Goal: Task Accomplishment & Management: Manage account settings

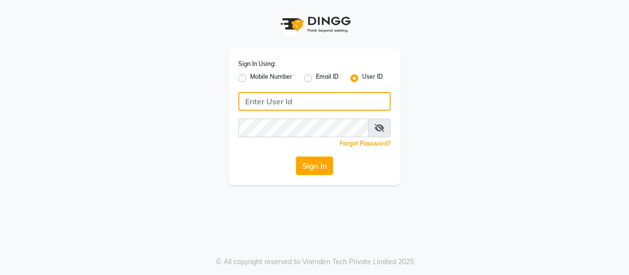
type input "rajaj"
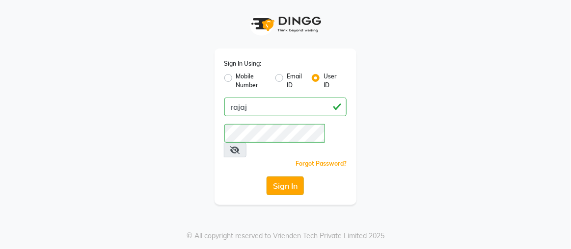
click at [290, 177] on button "Sign In" at bounding box center [285, 186] width 37 height 19
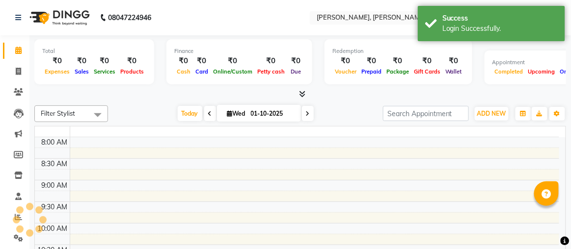
select select "en"
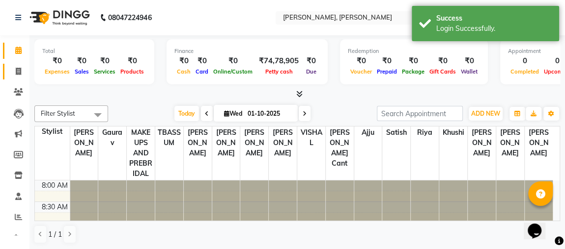
click at [17, 73] on icon at bounding box center [18, 71] width 5 height 7
select select "4362"
select select "service"
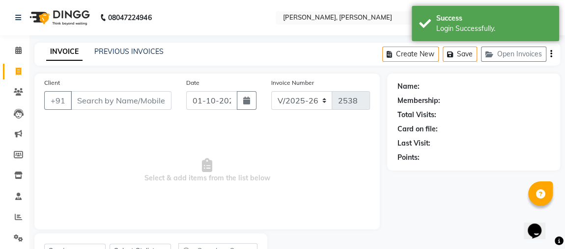
click at [101, 103] on input "Client" at bounding box center [121, 100] width 101 height 19
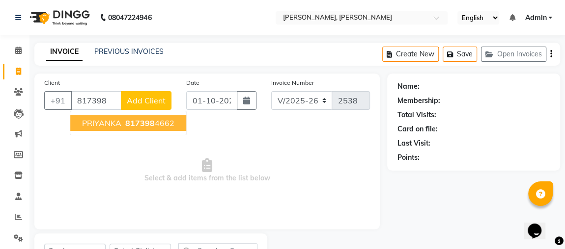
click at [145, 115] on button "PRIYANKA 817398 4662" at bounding box center [128, 123] width 116 height 16
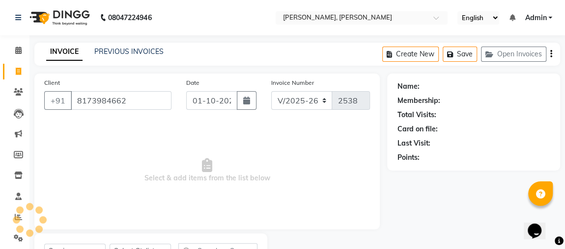
type input "8173984662"
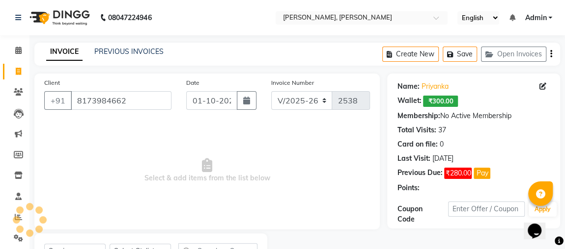
scroll to position [45, 0]
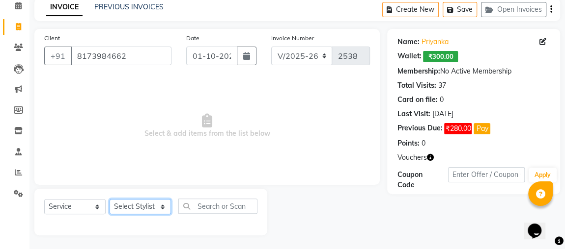
click at [148, 201] on select "Select Stylist [PERSON_NAME] [PERSON_NAME] [PERSON_NAME] MAKEUPS AND PREBRIDAL …" at bounding box center [140, 206] width 61 height 15
click at [110, 199] on select "Select Stylist [PERSON_NAME] [PERSON_NAME] [PERSON_NAME] MAKEUPS AND PREBRIDAL …" at bounding box center [140, 206] width 61 height 15
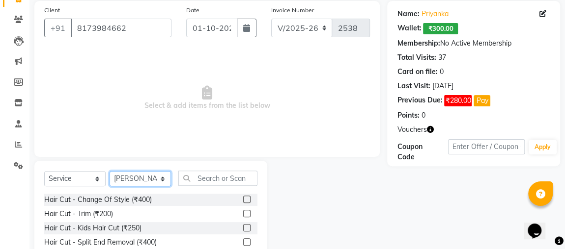
scroll to position [143, 0]
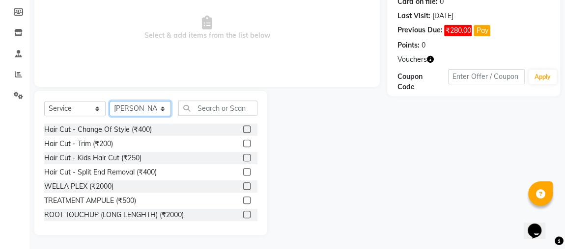
click at [142, 109] on select "Select Stylist [PERSON_NAME] [PERSON_NAME] [PERSON_NAME] MAKEUPS AND PREBRIDAL …" at bounding box center [140, 108] width 61 height 15
select select "32641"
click at [110, 101] on select "Select Stylist [PERSON_NAME] [PERSON_NAME] [PERSON_NAME] MAKEUPS AND PREBRIDAL …" at bounding box center [140, 108] width 61 height 15
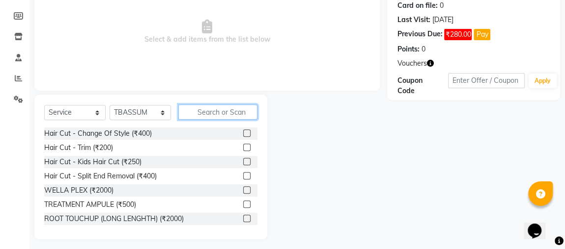
click at [215, 109] on input "text" at bounding box center [217, 112] width 79 height 15
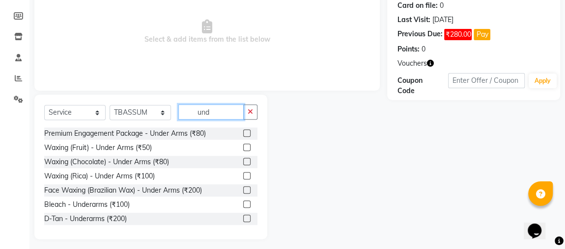
type input "und"
click at [243, 189] on label at bounding box center [246, 190] width 7 height 7
click at [243, 189] on input "checkbox" at bounding box center [246, 191] width 6 height 6
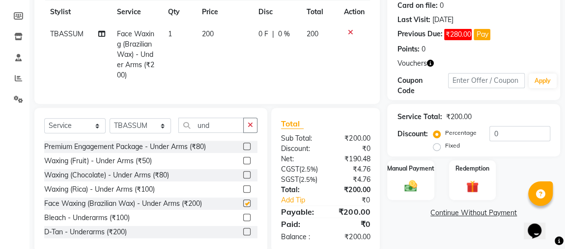
checkbox input "false"
click at [250, 129] on icon "button" at bounding box center [250, 125] width 5 height 7
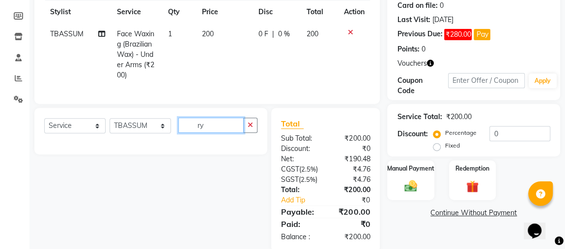
type input "r"
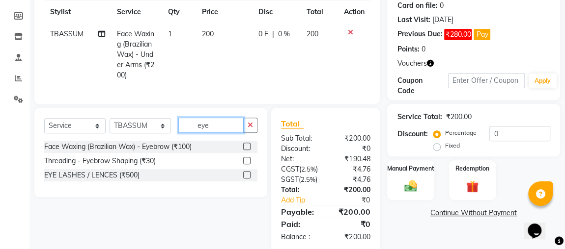
type input "eye"
click at [247, 165] on label at bounding box center [246, 160] width 7 height 7
click at [247, 165] on input "checkbox" at bounding box center [246, 161] width 6 height 6
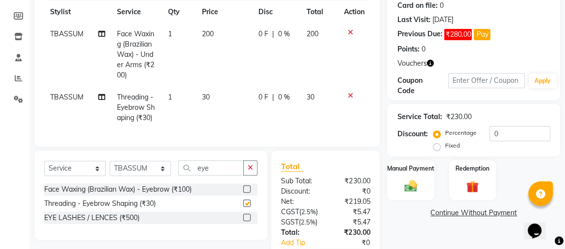
checkbox input "false"
click at [249, 171] on icon "button" at bounding box center [250, 168] width 5 height 7
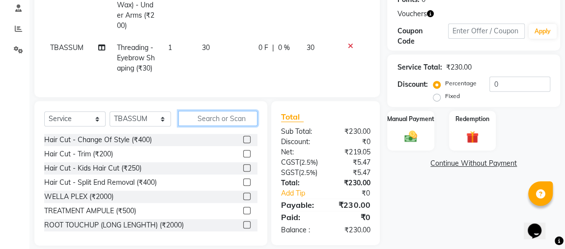
scroll to position [220, 0]
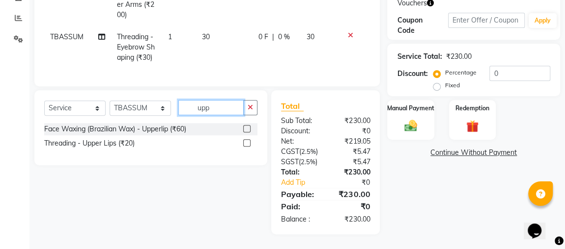
type input "upp"
click at [247, 139] on label at bounding box center [246, 142] width 7 height 7
click at [247, 140] on input "checkbox" at bounding box center [246, 143] width 6 height 6
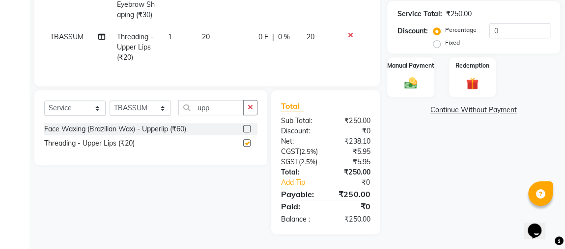
checkbox input "false"
click at [409, 69] on div "Manual Payment" at bounding box center [410, 77] width 49 height 42
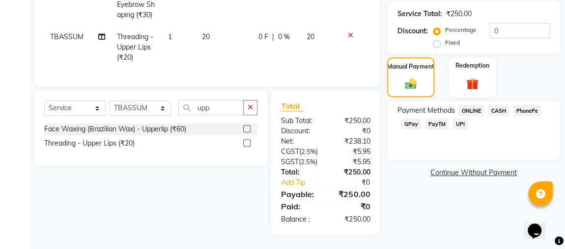
click at [470, 105] on span "ONLINE" at bounding box center [471, 110] width 26 height 11
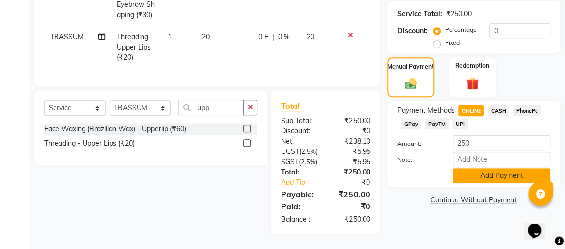
click at [492, 168] on button "Add Payment" at bounding box center [501, 175] width 97 height 15
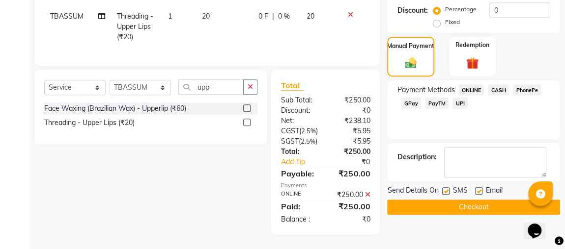
scroll to position [289, 0]
click at [483, 200] on button "Checkout" at bounding box center [473, 207] width 173 height 15
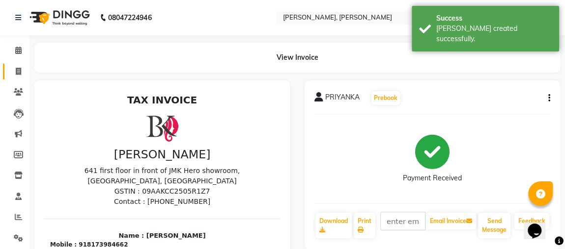
click at [11, 71] on span at bounding box center [18, 71] width 17 height 11
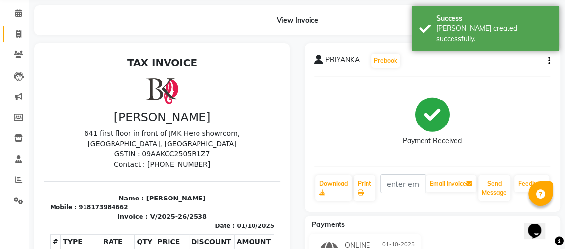
select select "service"
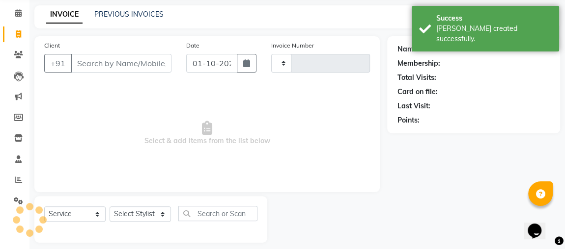
type input "2539"
select select "4362"
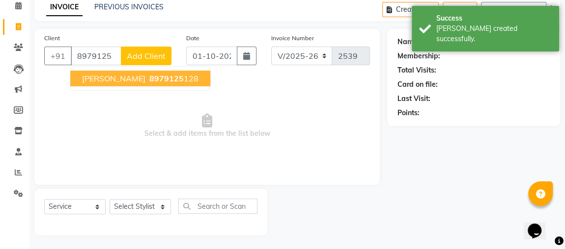
click at [159, 71] on button "[PERSON_NAME] 8979125 128" at bounding box center [140, 79] width 140 height 16
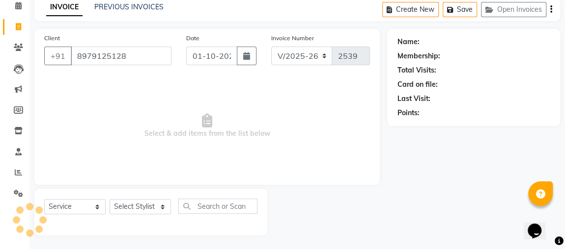
type input "8979125128"
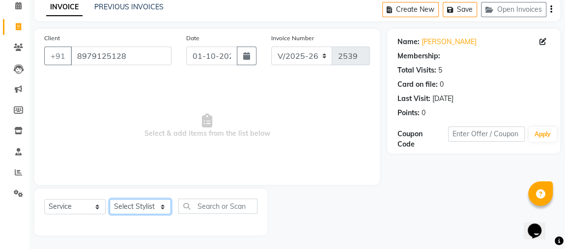
click at [144, 205] on select "Select Stylist [PERSON_NAME] [PERSON_NAME] [PERSON_NAME] MAKEUPS AND PREBRIDAL …" at bounding box center [140, 206] width 61 height 15
click at [110, 199] on select "Select Stylist [PERSON_NAME] [PERSON_NAME] [PERSON_NAME] MAKEUPS AND PREBRIDAL …" at bounding box center [140, 206] width 61 height 15
click at [136, 206] on select "Select Stylist [PERSON_NAME] [PERSON_NAME] [PERSON_NAME] MAKEUPS AND PREBRIDAL …" at bounding box center [140, 206] width 61 height 15
select select "23892"
click at [110, 199] on select "Select Stylist [PERSON_NAME] [PERSON_NAME] [PERSON_NAME] MAKEUPS AND PREBRIDAL …" at bounding box center [140, 206] width 61 height 15
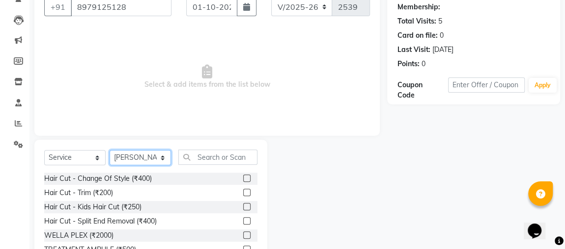
scroll to position [117, 0]
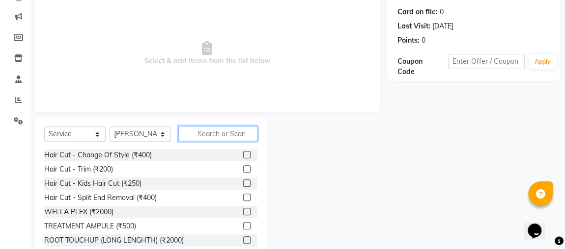
click at [208, 133] on input "text" at bounding box center [217, 133] width 79 height 15
click at [243, 166] on label at bounding box center [246, 168] width 7 height 7
click at [243, 166] on input "checkbox" at bounding box center [246, 169] width 6 height 6
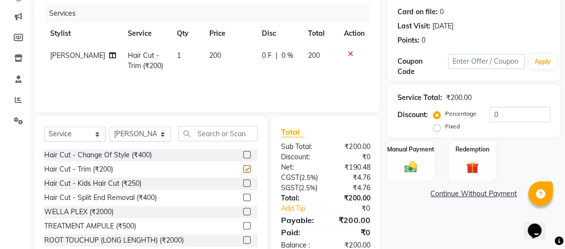
checkbox input "false"
click at [248, 137] on input "text" at bounding box center [217, 133] width 79 height 15
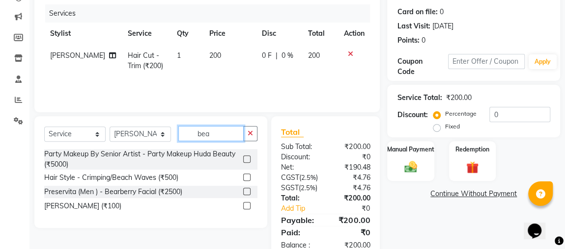
type input "bea"
click at [247, 205] on label at bounding box center [246, 205] width 7 height 7
click at [247, 205] on input "checkbox" at bounding box center [246, 206] width 6 height 6
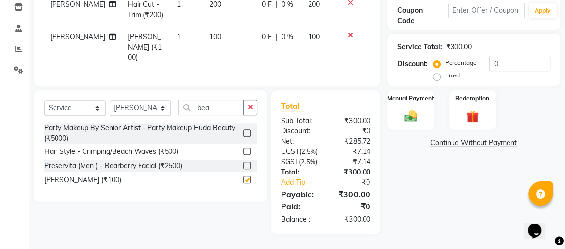
scroll to position [184, 0]
checkbox input "false"
click at [403, 109] on img at bounding box center [410, 116] width 21 height 15
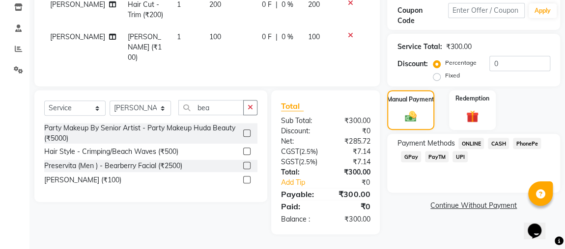
click at [476, 138] on span "ONLINE" at bounding box center [471, 143] width 26 height 11
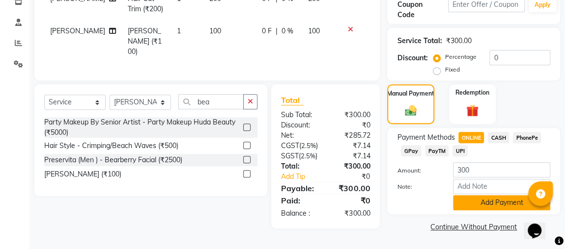
click at [491, 198] on button "Add Payment" at bounding box center [501, 202] width 97 height 15
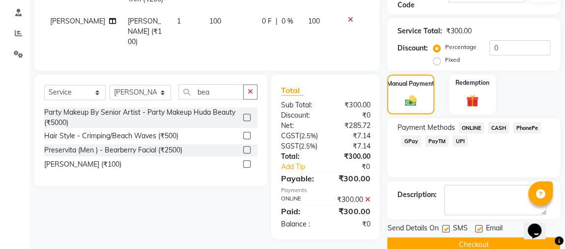
scroll to position [204, 0]
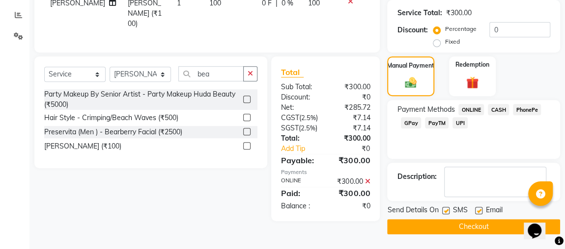
click at [480, 227] on button "Checkout" at bounding box center [473, 227] width 173 height 15
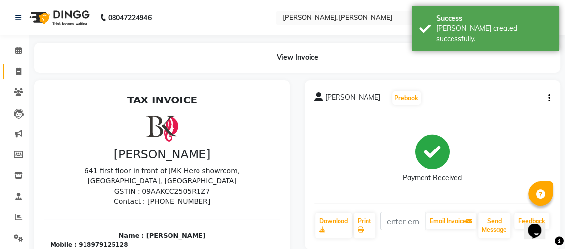
click at [13, 69] on span at bounding box center [18, 71] width 17 height 11
select select "service"
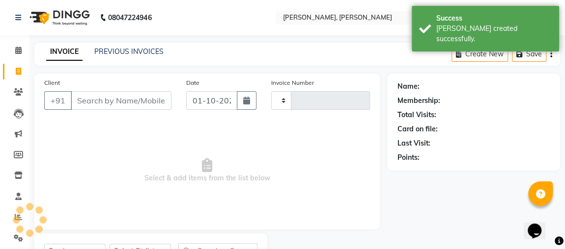
type input "2540"
select select "4362"
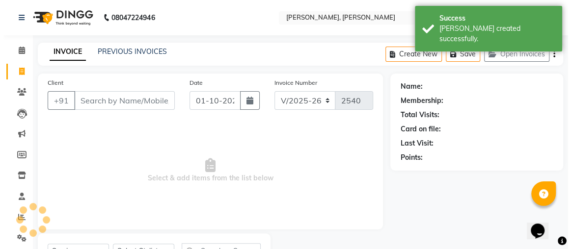
scroll to position [45, 0]
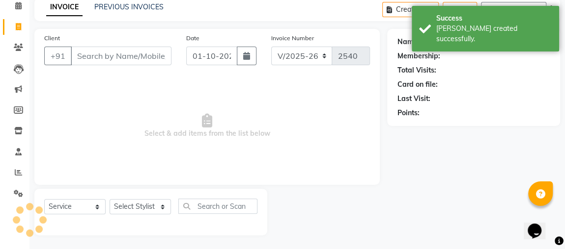
click at [110, 53] on input "Client" at bounding box center [121, 56] width 101 height 19
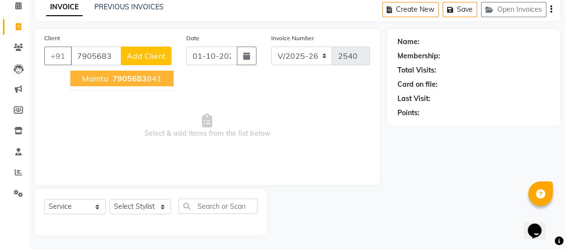
click at [140, 74] on span "7905683" at bounding box center [129, 79] width 34 height 10
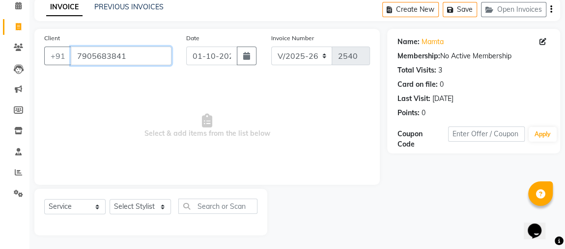
click at [140, 52] on input "7905683841" at bounding box center [121, 56] width 101 height 19
click at [132, 54] on input "7905683841" at bounding box center [121, 56] width 101 height 19
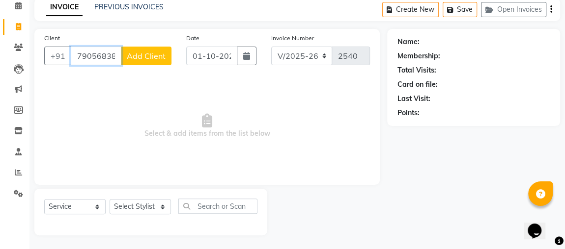
type input "7905683864"
click at [159, 56] on span "Add Client" at bounding box center [146, 56] width 39 height 10
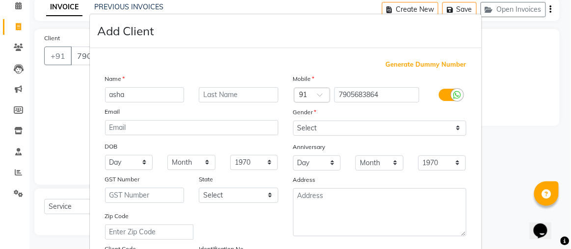
type input "asha"
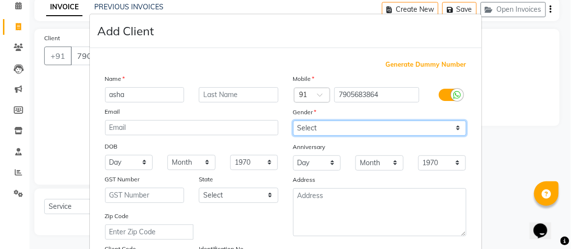
click at [343, 125] on select "Select [DEMOGRAPHIC_DATA] [DEMOGRAPHIC_DATA] Other Prefer Not To Say" at bounding box center [379, 128] width 173 height 15
select select "[DEMOGRAPHIC_DATA]"
click at [293, 121] on select "Select [DEMOGRAPHIC_DATA] [DEMOGRAPHIC_DATA] Other Prefer Not To Say" at bounding box center [379, 128] width 173 height 15
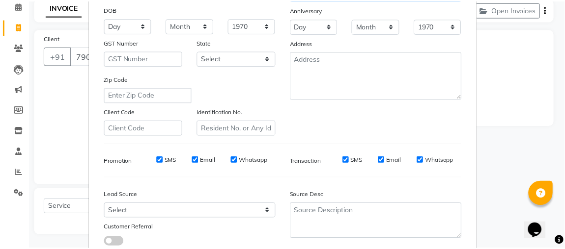
scroll to position [200, 0]
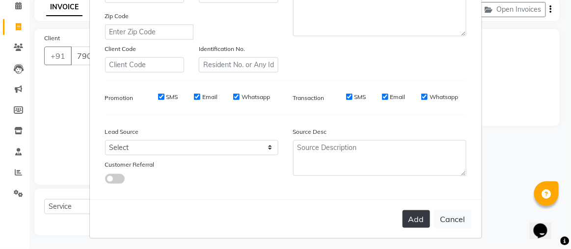
click at [417, 223] on button "Add" at bounding box center [417, 220] width 28 height 18
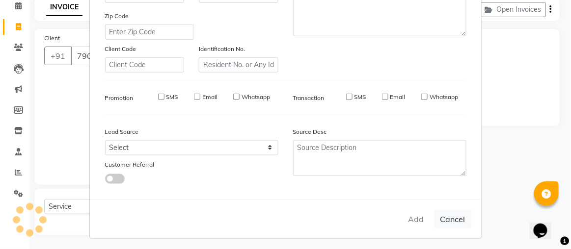
select select
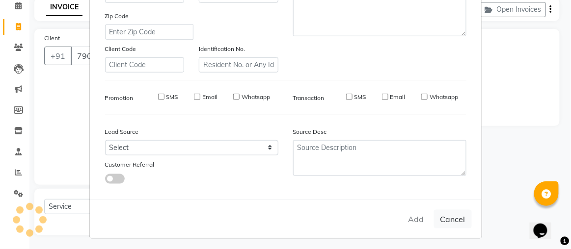
select select
checkbox input "false"
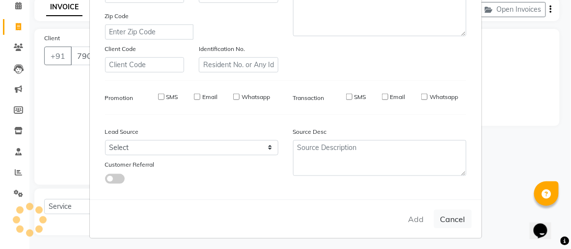
checkbox input "false"
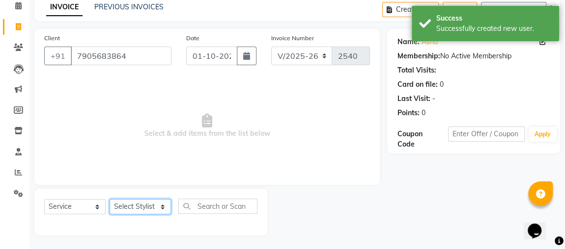
click at [143, 205] on select "Select Stylist [PERSON_NAME] [PERSON_NAME] [PERSON_NAME] MAKEUPS AND PREBRIDAL …" at bounding box center [140, 206] width 61 height 15
click at [110, 199] on select "Select Stylist [PERSON_NAME] [PERSON_NAME] [PERSON_NAME] MAKEUPS AND PREBRIDAL …" at bounding box center [140, 206] width 61 height 15
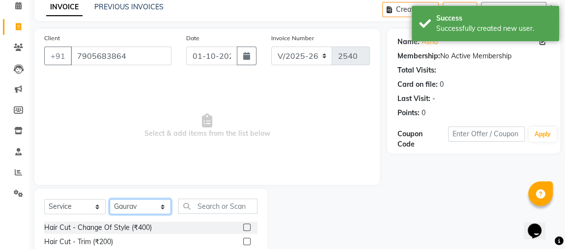
click at [132, 211] on select "Select Stylist [PERSON_NAME] [PERSON_NAME] [PERSON_NAME] MAKEUPS AND PREBRIDAL …" at bounding box center [140, 206] width 61 height 15
select select "82832"
click at [110, 199] on select "Select Stylist [PERSON_NAME] [PERSON_NAME] [PERSON_NAME] MAKEUPS AND PREBRIDAL …" at bounding box center [140, 206] width 61 height 15
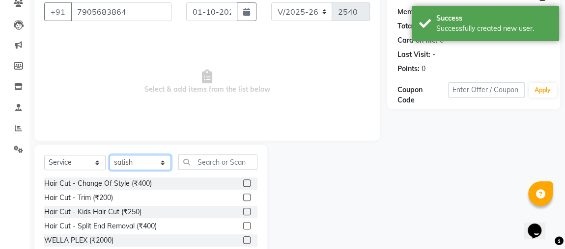
scroll to position [126, 0]
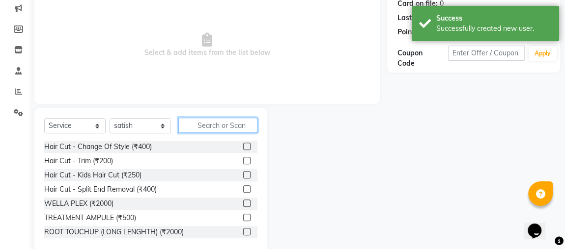
click at [228, 122] on input "text" at bounding box center [217, 125] width 79 height 15
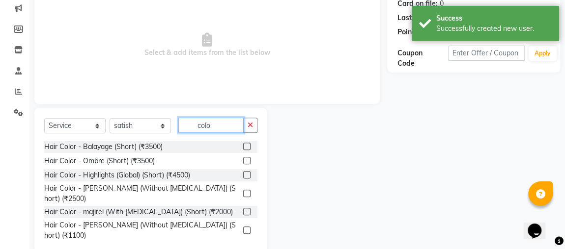
type input "colo"
click at [243, 145] on label at bounding box center [246, 146] width 7 height 7
click at [243, 145] on input "checkbox" at bounding box center [246, 147] width 6 height 6
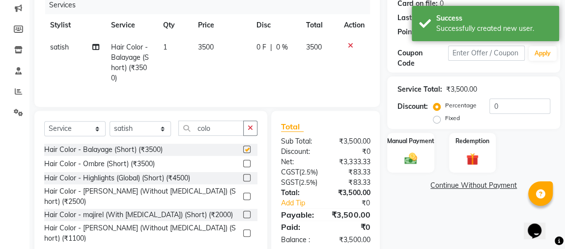
checkbox input "false"
click at [275, 44] on div "0 F | 0 %" at bounding box center [275, 47] width 38 height 10
select select "82832"
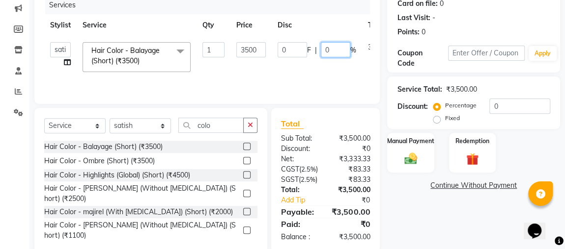
click at [331, 45] on input "0" at bounding box center [335, 49] width 29 height 15
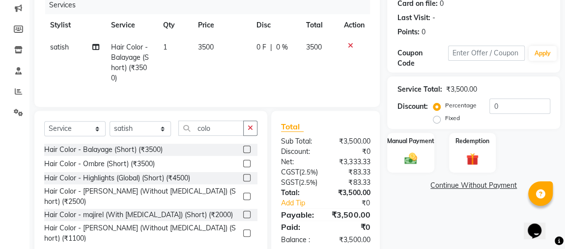
click at [264, 47] on span "0 F" at bounding box center [261, 47] width 10 height 10
select select "82832"
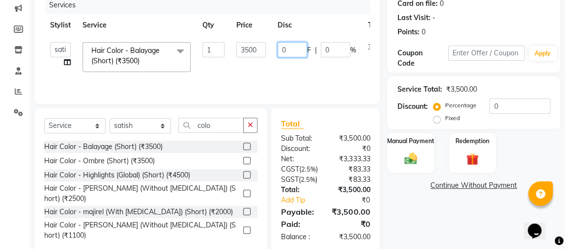
click at [295, 45] on input "0" at bounding box center [291, 49] width 29 height 15
type input "1000"
click at [293, 76] on td "1000 F | 0 %" at bounding box center [317, 57] width 90 height 42
select select "82832"
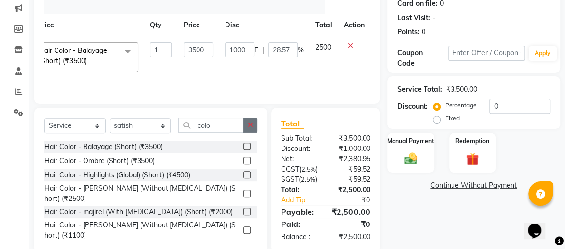
click at [253, 123] on button "button" at bounding box center [250, 125] width 14 height 15
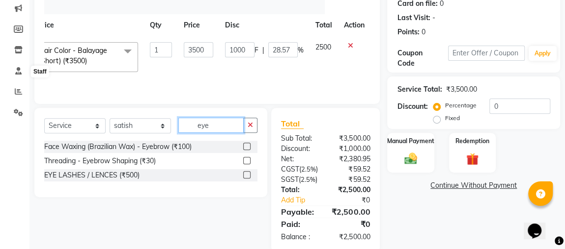
type input "eye"
click at [248, 159] on label at bounding box center [246, 160] width 7 height 7
click at [248, 159] on input "checkbox" at bounding box center [246, 161] width 6 height 6
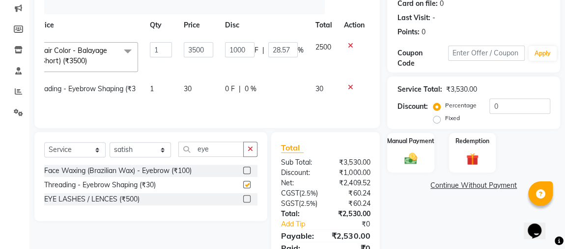
checkbox input "false"
click at [252, 148] on button "button" at bounding box center [250, 149] width 14 height 15
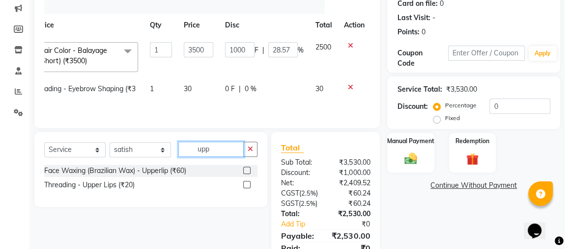
type input "upp"
click at [247, 174] on label at bounding box center [246, 170] width 7 height 7
click at [247, 174] on input "checkbox" at bounding box center [246, 171] width 6 height 6
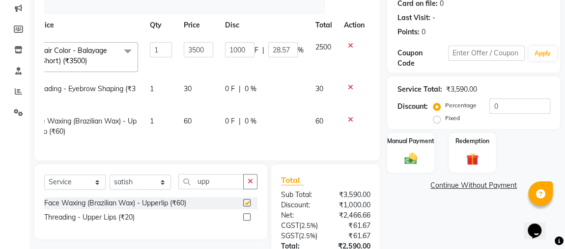
checkbox input "false"
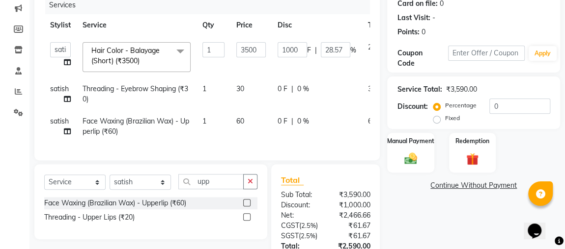
click at [63, 88] on span "satish" at bounding box center [59, 88] width 19 height 9
select select "82832"
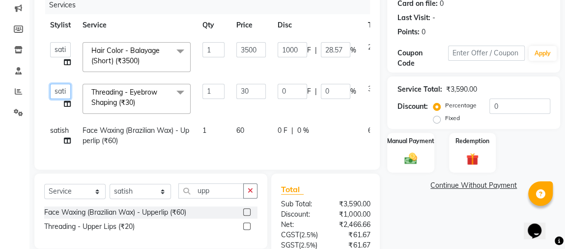
click at [53, 92] on select "[PERSON_NAME] [PERSON_NAME] [PERSON_NAME] MAKEUPS AND PREBRIDAL [PERSON_NAME] […" at bounding box center [60, 91] width 21 height 15
select select "85750"
click at [65, 138] on icon at bounding box center [67, 141] width 7 height 7
select select "82832"
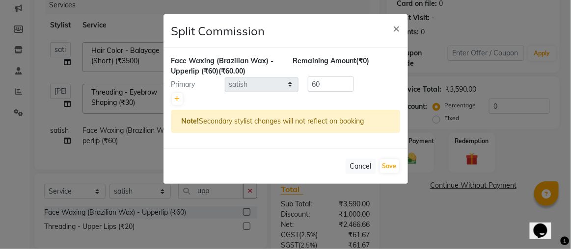
click at [54, 130] on ngb-modal-window "Split Commission × Face Waxing (Brazilian Wax) - Upperlip (₹60) (₹60.00) Remain…" at bounding box center [285, 124] width 571 height 249
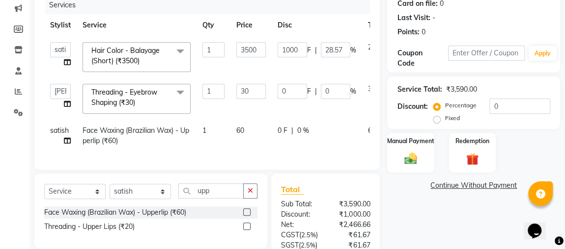
click at [58, 133] on td "satish" at bounding box center [60, 136] width 32 height 32
select select "82832"
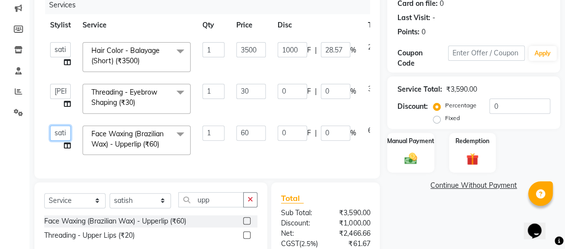
click at [58, 130] on select "[PERSON_NAME] [PERSON_NAME] [PERSON_NAME] MAKEUPS AND PREBRIDAL [PERSON_NAME] […" at bounding box center [60, 133] width 21 height 15
select select "85750"
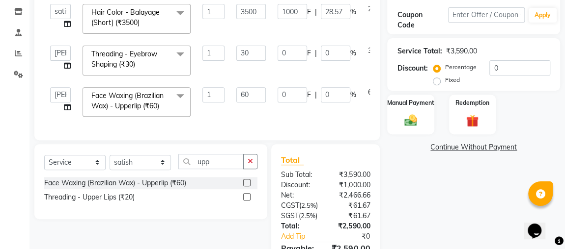
scroll to position [163, 0]
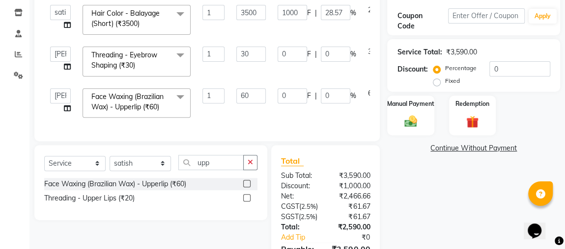
click at [273, 107] on td "0 F | 0 %" at bounding box center [317, 104] width 90 height 42
click at [257, 98] on input "60" at bounding box center [250, 95] width 29 height 15
click at [291, 33] on td "1000 F | 28.57 %" at bounding box center [317, 20] width 90 height 42
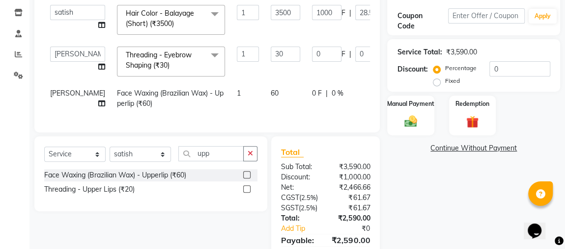
scroll to position [0, 53]
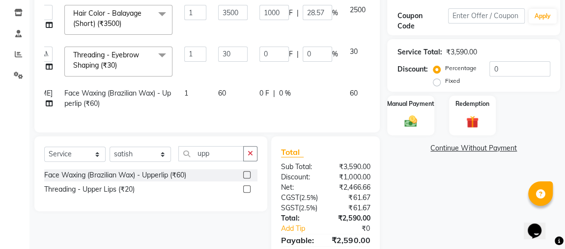
click at [218, 91] on span "60" at bounding box center [222, 93] width 8 height 9
select select "85750"
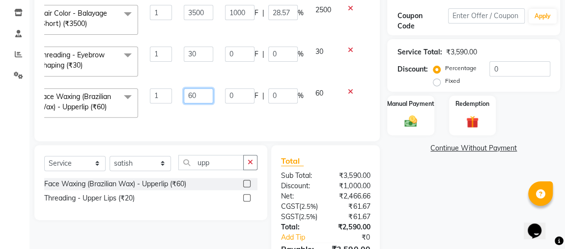
click at [191, 91] on input "60" at bounding box center [198, 95] width 29 height 15
type input "50"
click at [247, 113] on div "Services Stylist Service Qty Price Disc Total Action [PERSON_NAME] [PERSON_NAME…" at bounding box center [207, 45] width 326 height 173
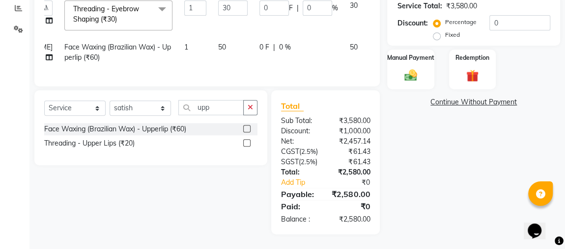
scroll to position [215, 0]
click at [427, 65] on div "Manual Payment" at bounding box center [410, 70] width 49 height 42
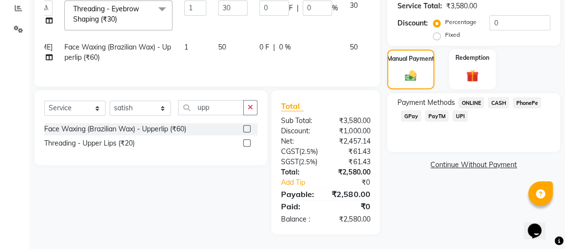
click at [500, 97] on span "CASH" at bounding box center [498, 102] width 21 height 11
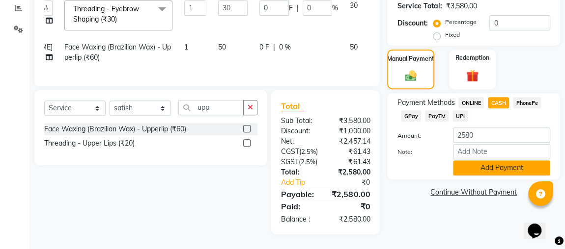
click at [493, 164] on button "Add Payment" at bounding box center [501, 168] width 97 height 15
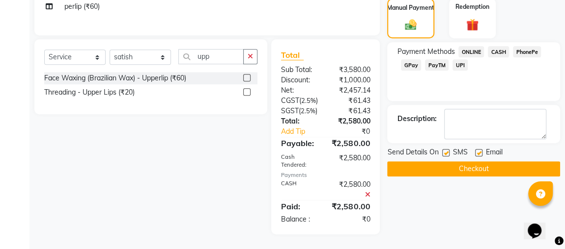
scroll to position [285, 0]
click at [492, 162] on button "Checkout" at bounding box center [473, 169] width 173 height 15
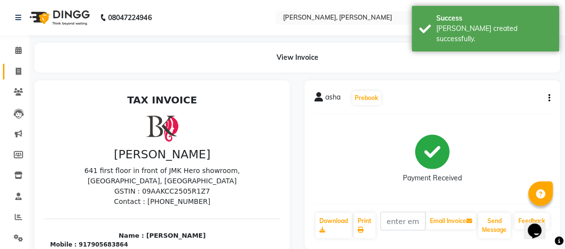
click at [22, 78] on link "Invoice" at bounding box center [15, 72] width 24 height 16
select select "service"
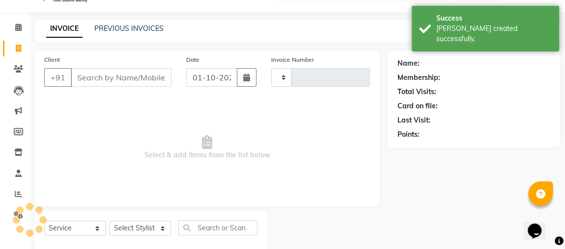
type input "2541"
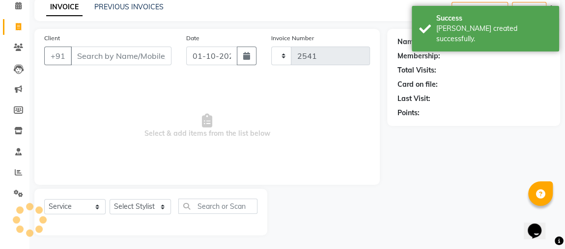
select select "4362"
click at [106, 51] on input "Client" at bounding box center [121, 56] width 101 height 19
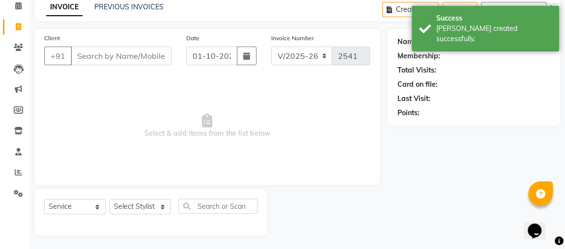
click at [311, 215] on div at bounding box center [327, 212] width 120 height 47
click at [135, 58] on input "Client" at bounding box center [121, 56] width 101 height 19
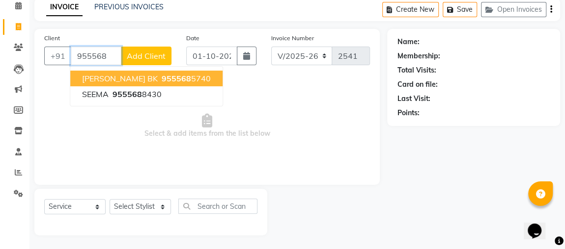
click at [162, 79] on span "955568" at bounding box center [176, 79] width 29 height 10
type input "9555685740"
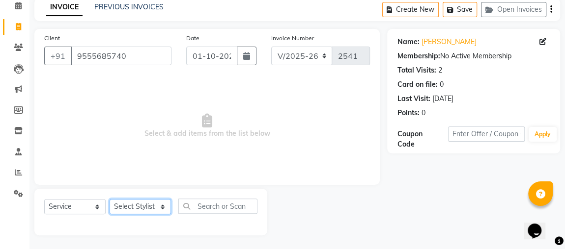
click at [143, 201] on select "Select Stylist [PERSON_NAME] [PERSON_NAME] [PERSON_NAME] MAKEUPS AND PREBRIDAL …" at bounding box center [140, 206] width 61 height 15
select select "85750"
click at [110, 199] on select "Select Stylist [PERSON_NAME] [PERSON_NAME] [PERSON_NAME] MAKEUPS AND PREBRIDAL …" at bounding box center [140, 206] width 61 height 15
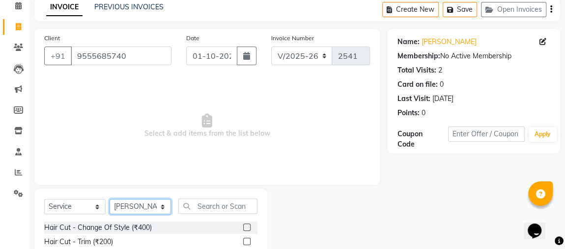
scroll to position [114, 0]
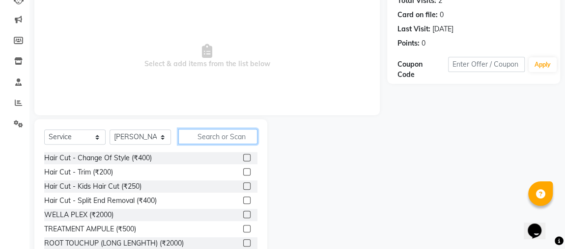
click at [223, 138] on input "text" at bounding box center [217, 136] width 79 height 15
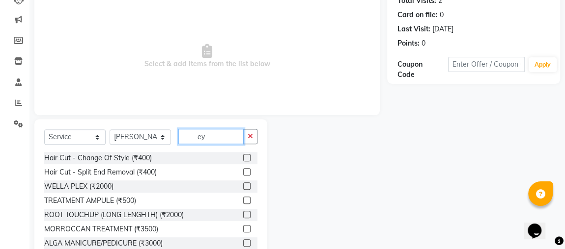
scroll to position [87, 0]
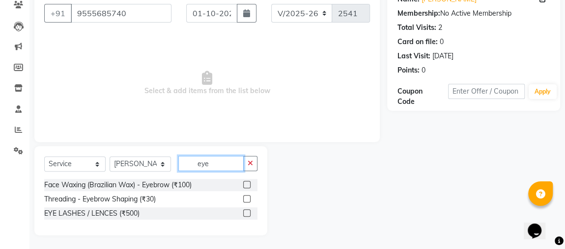
type input "eye"
click at [248, 198] on label at bounding box center [246, 198] width 7 height 7
click at [248, 198] on input "checkbox" at bounding box center [246, 199] width 6 height 6
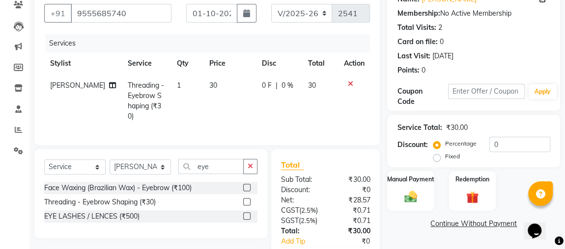
click at [247, 198] on label at bounding box center [246, 201] width 7 height 7
click at [247, 199] on input "checkbox" at bounding box center [246, 202] width 6 height 6
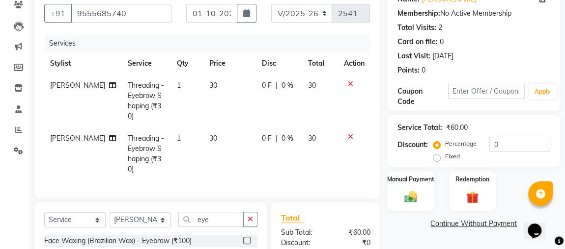
checkbox input "false"
click at [246, 212] on button "button" at bounding box center [250, 219] width 14 height 15
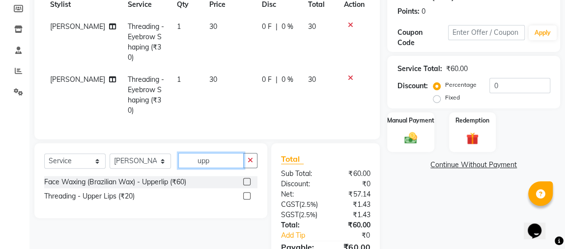
type input "upp"
click at [247, 178] on label at bounding box center [246, 181] width 7 height 7
click at [247, 179] on input "checkbox" at bounding box center [246, 182] width 6 height 6
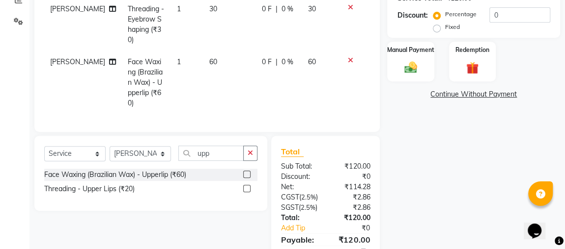
click at [247, 171] on label at bounding box center [246, 174] width 7 height 7
click at [247, 172] on input "checkbox" at bounding box center [246, 175] width 6 height 6
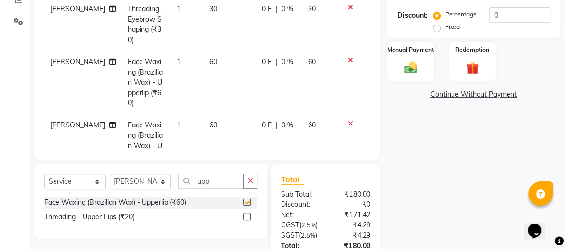
scroll to position [310, 0]
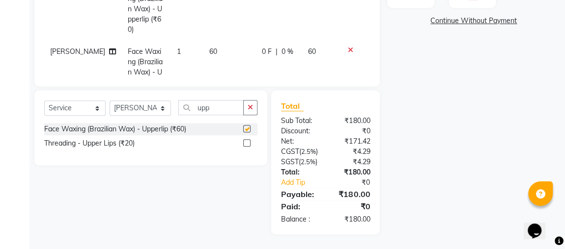
checkbox input "false"
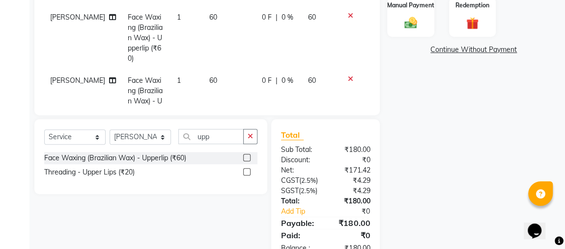
scroll to position [255, 0]
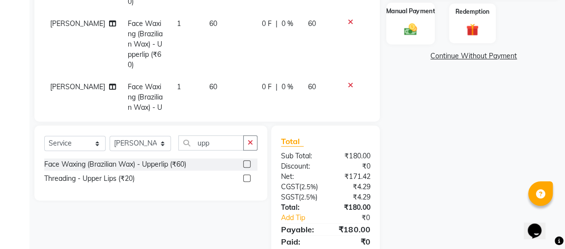
click at [420, 21] on div "Manual Payment" at bounding box center [410, 23] width 49 height 42
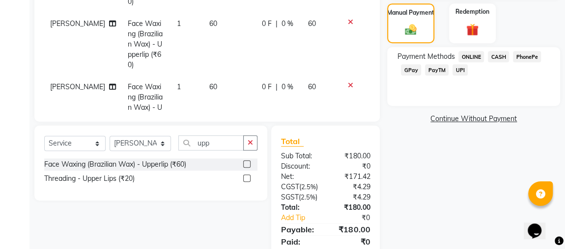
click at [473, 52] on span "ONLINE" at bounding box center [471, 56] width 26 height 11
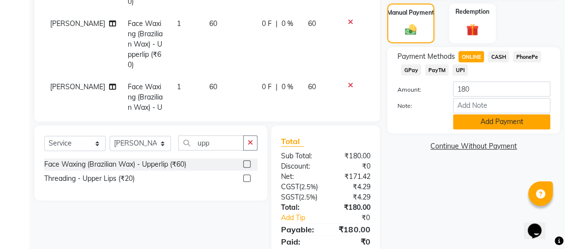
click at [493, 123] on button "Add Payment" at bounding box center [501, 121] width 97 height 15
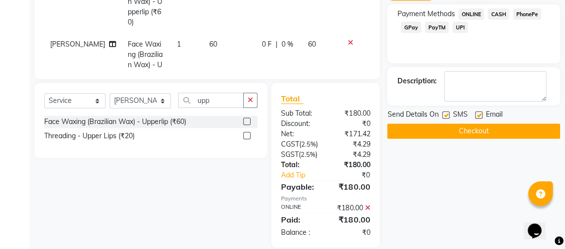
scroll to position [323, 0]
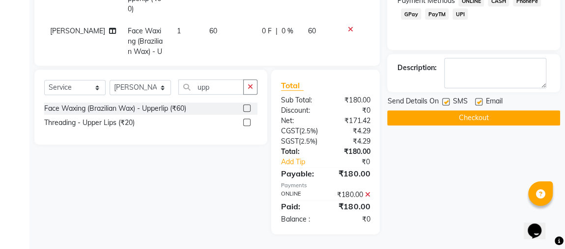
click at [491, 110] on button "Checkout" at bounding box center [473, 117] width 173 height 15
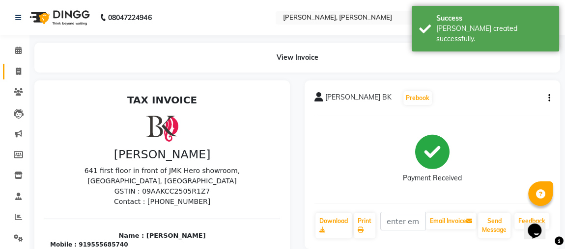
click at [16, 78] on link "Invoice" at bounding box center [15, 72] width 24 height 16
select select "4362"
select select "service"
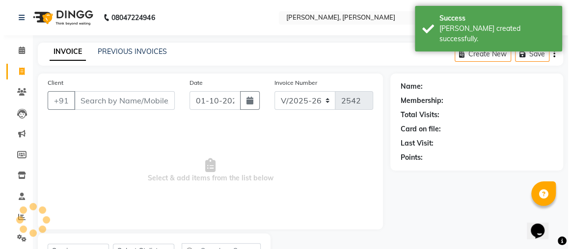
scroll to position [45, 0]
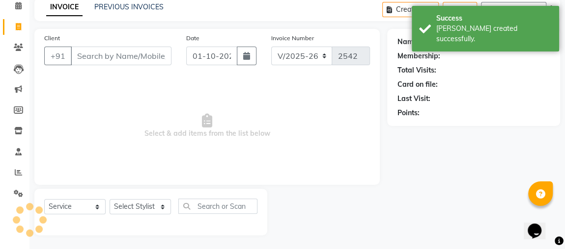
click at [107, 59] on input "Client" at bounding box center [121, 56] width 101 height 19
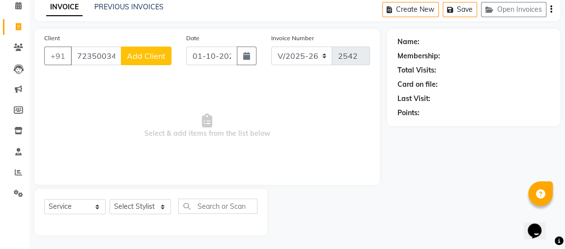
type input "7235003454"
click at [146, 55] on span "Add Client" at bounding box center [146, 56] width 39 height 10
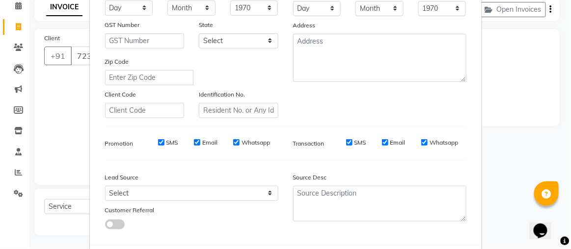
scroll to position [65, 0]
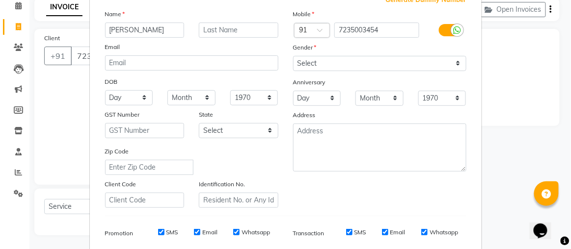
type input "[PERSON_NAME]"
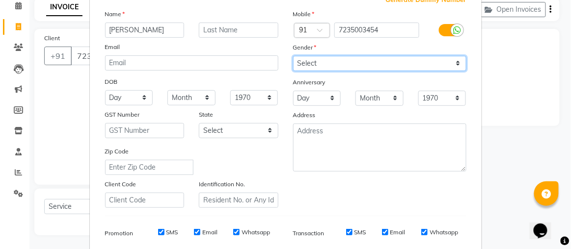
click at [335, 57] on select "Select [DEMOGRAPHIC_DATA] [DEMOGRAPHIC_DATA] Other Prefer Not To Say" at bounding box center [379, 63] width 173 height 15
select select "[DEMOGRAPHIC_DATA]"
click at [293, 56] on select "Select [DEMOGRAPHIC_DATA] [DEMOGRAPHIC_DATA] Other Prefer Not To Say" at bounding box center [379, 63] width 173 height 15
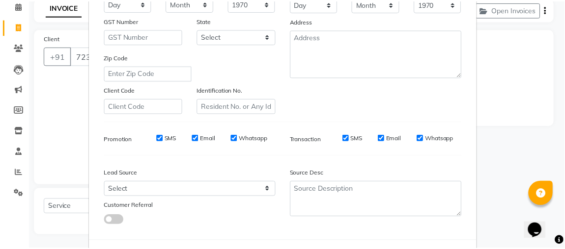
scroll to position [200, 0]
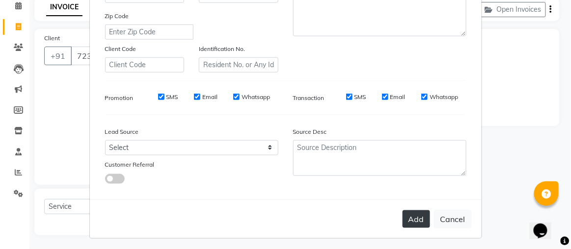
click at [417, 224] on button "Add" at bounding box center [417, 220] width 28 height 18
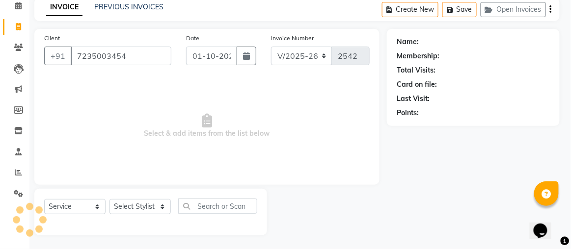
select select
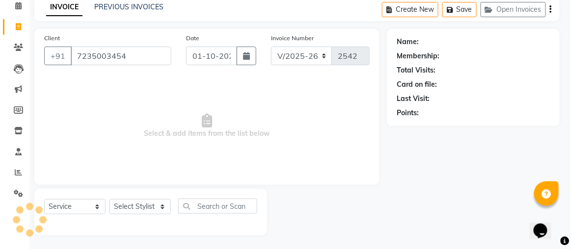
select select
checkbox input "false"
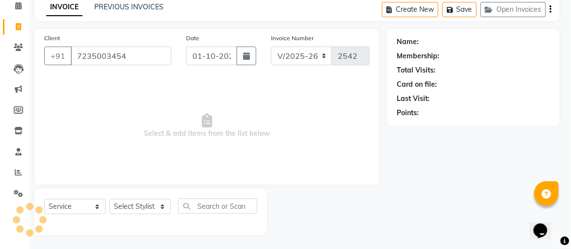
checkbox input "false"
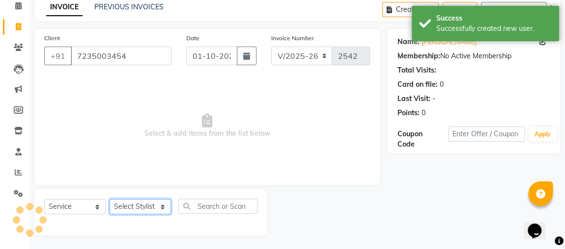
click at [153, 206] on select "Select Stylist [PERSON_NAME] [PERSON_NAME] [PERSON_NAME] MAKEUPS AND PREBRIDAL …" at bounding box center [140, 206] width 61 height 15
click at [110, 199] on select "Select Stylist [PERSON_NAME] [PERSON_NAME] [PERSON_NAME] MAKEUPS AND PREBRIDAL …" at bounding box center [140, 206] width 61 height 15
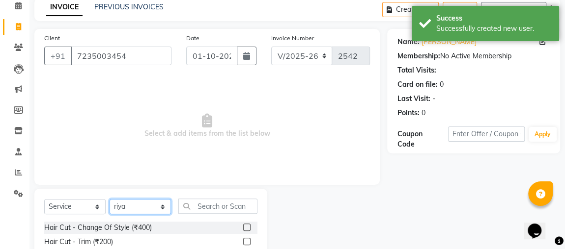
click at [139, 204] on select "Select Stylist [PERSON_NAME] [PERSON_NAME] [PERSON_NAME] MAKEUPS AND PREBRIDAL …" at bounding box center [140, 206] width 61 height 15
select select "32641"
click at [110, 199] on select "Select Stylist [PERSON_NAME] [PERSON_NAME] [PERSON_NAME] MAKEUPS AND PREBRIDAL …" at bounding box center [140, 206] width 61 height 15
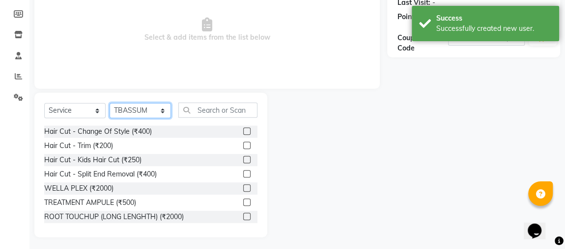
scroll to position [143, 0]
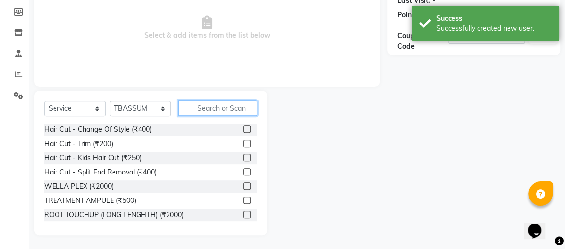
click at [222, 104] on input "text" at bounding box center [217, 108] width 79 height 15
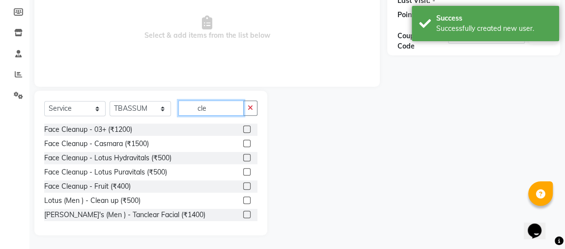
type input "cle"
click at [243, 156] on label at bounding box center [246, 157] width 7 height 7
click at [243, 156] on input "checkbox" at bounding box center [246, 158] width 6 height 6
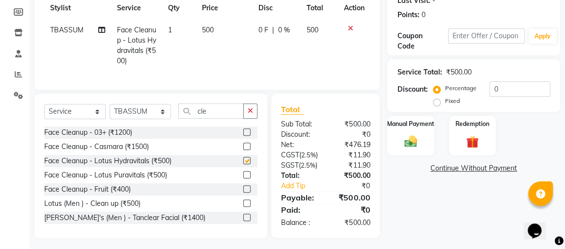
scroll to position [172, 0]
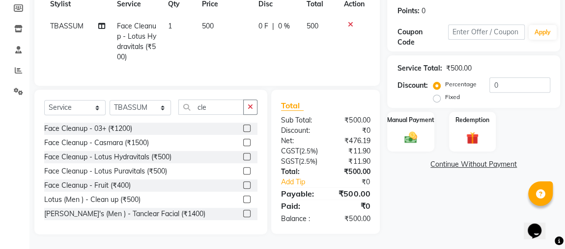
checkbox input "false"
click at [415, 130] on img at bounding box center [410, 137] width 21 height 15
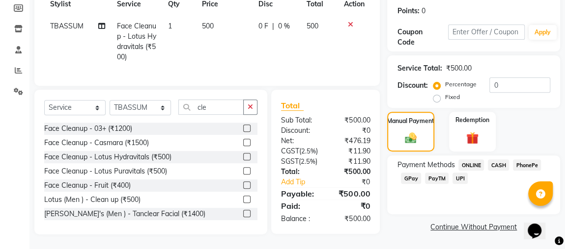
click at [472, 160] on span "ONLINE" at bounding box center [471, 165] width 26 height 11
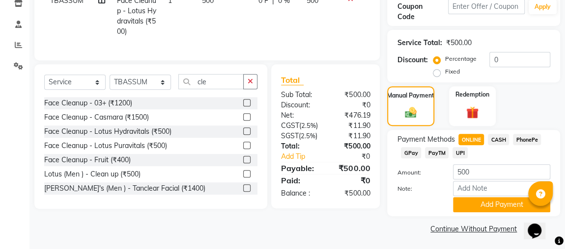
click at [501, 138] on span "CASH" at bounding box center [498, 139] width 21 height 11
click at [490, 205] on button "Add Payment" at bounding box center [501, 204] width 97 height 15
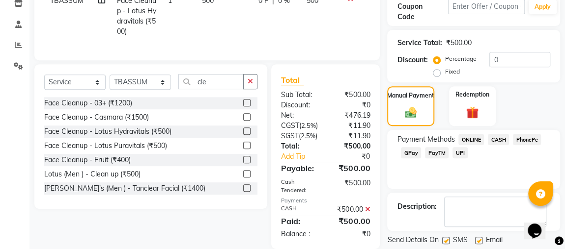
scroll to position [214, 0]
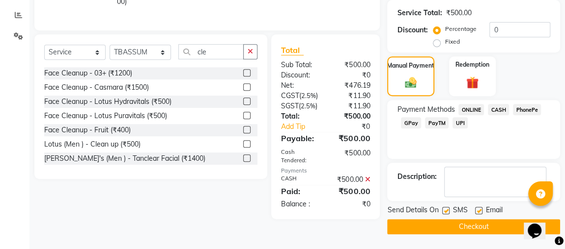
click at [478, 220] on button "Checkout" at bounding box center [473, 227] width 173 height 15
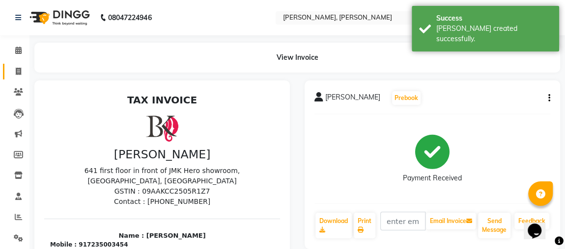
click at [14, 70] on span at bounding box center [18, 71] width 17 height 11
select select "service"
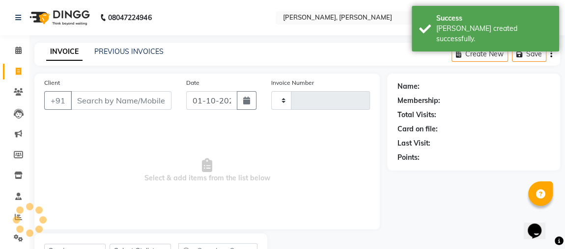
scroll to position [45, 0]
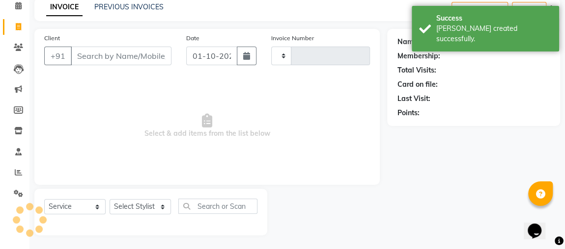
click at [127, 54] on input "Client" at bounding box center [121, 56] width 101 height 19
type input "2543"
select select "4362"
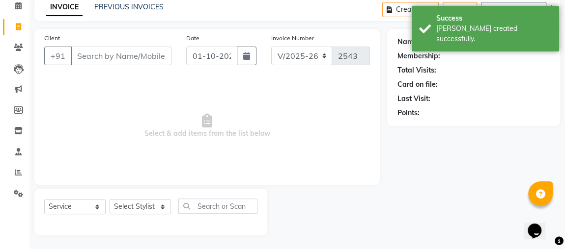
click at [24, 80] on li "Marketing" at bounding box center [14, 89] width 29 height 21
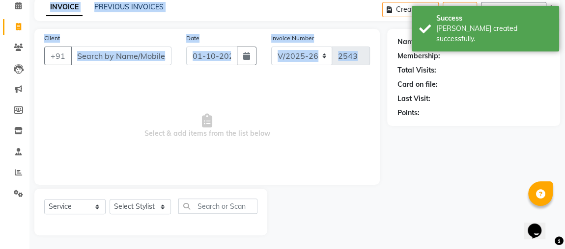
drag, startPoint x: 127, startPoint y: 54, endPoint x: 176, endPoint y: 78, distance: 54.2
click at [176, 78] on app-home "08047224946 Select Location × [PERSON_NAME], Awas Vikas English ENGLISH Español…" at bounding box center [282, 102] width 565 height 295
click at [125, 54] on input "Client" at bounding box center [121, 56] width 101 height 19
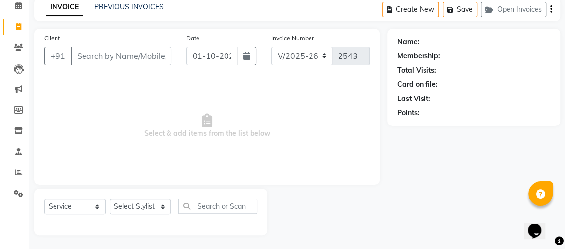
click at [115, 169] on span "Select & add items from the list below" at bounding box center [207, 126] width 326 height 98
click at [92, 51] on input "Client" at bounding box center [121, 56] width 101 height 19
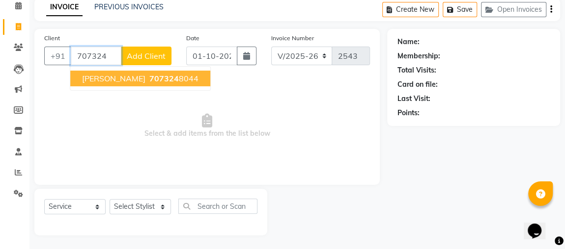
click at [198, 76] on ngb-highlight "707324 8044" at bounding box center [172, 79] width 51 height 10
type input "7073248044"
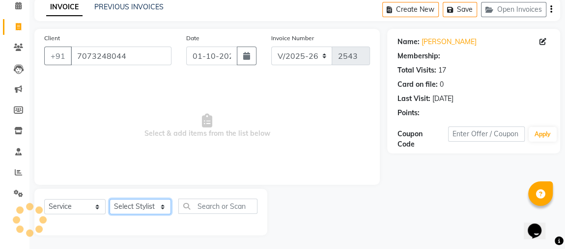
click at [151, 209] on select "Select Stylist [PERSON_NAME] [PERSON_NAME] [PERSON_NAME] MAKEUPS AND PREBRIDAL …" at bounding box center [140, 206] width 61 height 15
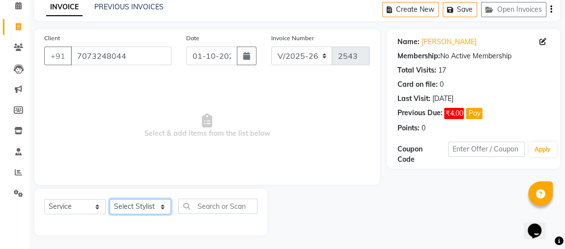
select select "32641"
click at [110, 199] on select "Select Stylist [PERSON_NAME] [PERSON_NAME] [PERSON_NAME] MAKEUPS AND PREBRIDAL …" at bounding box center [140, 206] width 61 height 15
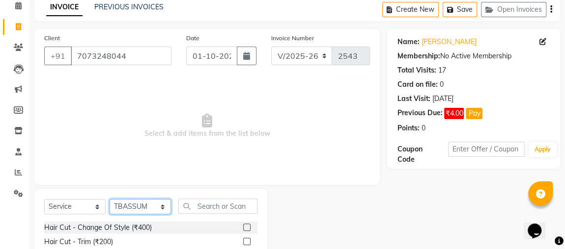
scroll to position [93, 0]
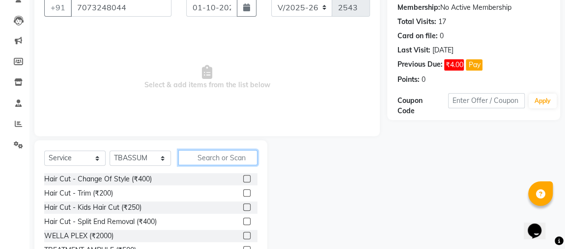
click at [239, 160] on input "text" at bounding box center [217, 157] width 79 height 15
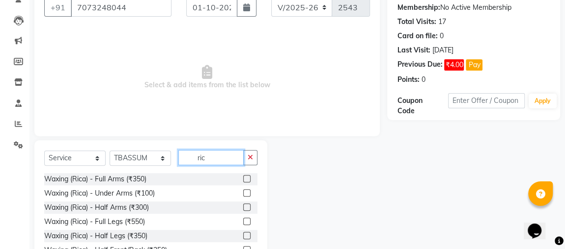
type input "ric"
click at [243, 178] on label at bounding box center [246, 178] width 7 height 7
click at [243, 178] on input "checkbox" at bounding box center [246, 179] width 6 height 6
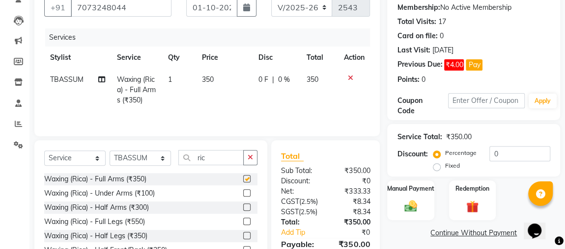
checkbox input "false"
click at [243, 204] on label at bounding box center [246, 207] width 7 height 7
click at [243, 205] on input "checkbox" at bounding box center [246, 208] width 6 height 6
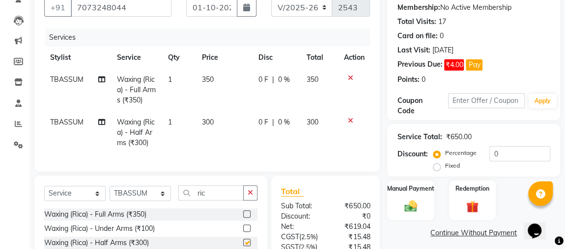
checkbox input "false"
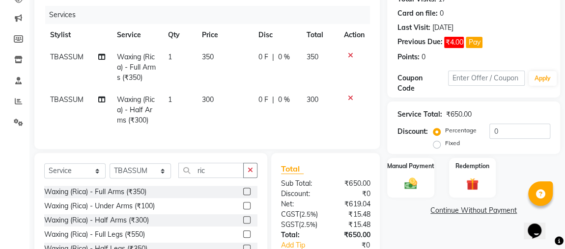
scroll to position [116, 0]
click at [349, 94] on icon at bounding box center [349, 97] width 5 height 7
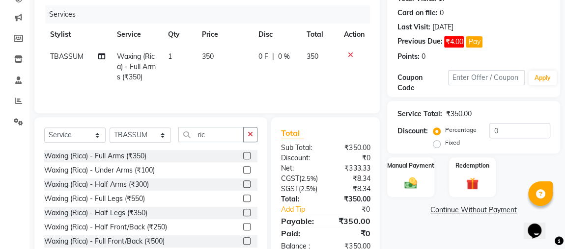
click at [243, 169] on label at bounding box center [246, 169] width 7 height 7
click at [243, 169] on input "checkbox" at bounding box center [246, 170] width 6 height 6
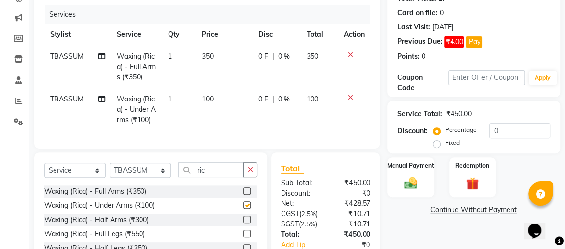
checkbox input "false"
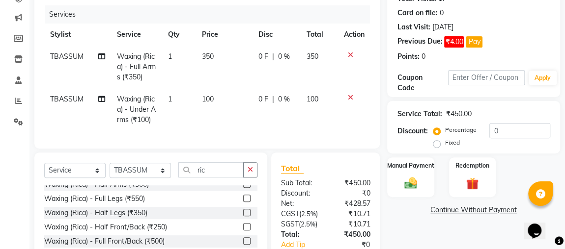
scroll to position [44, 0]
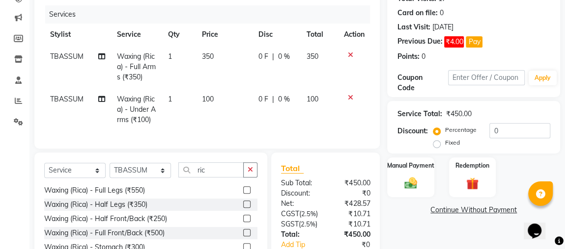
click at [243, 208] on label at bounding box center [246, 204] width 7 height 7
click at [243, 208] on input "checkbox" at bounding box center [246, 205] width 6 height 6
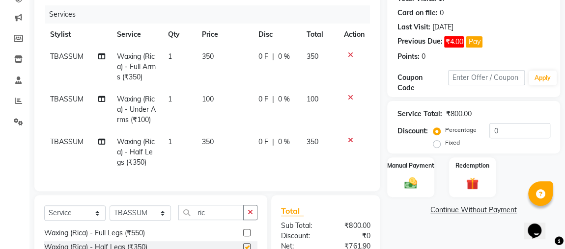
checkbox input "false"
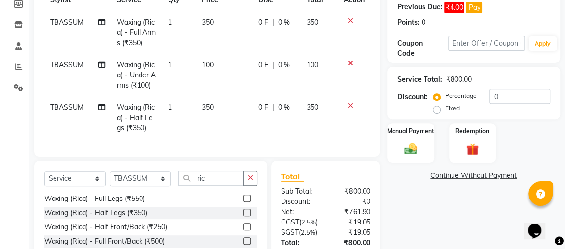
scroll to position [165, 0]
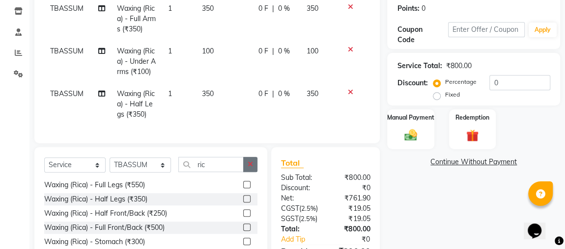
click at [248, 168] on icon "button" at bounding box center [250, 164] width 5 height 7
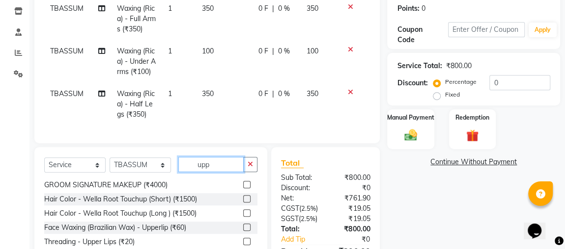
scroll to position [0, 0]
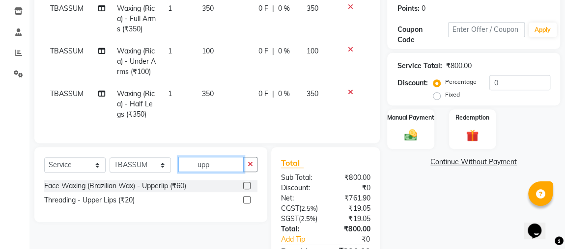
type input "upp"
click at [247, 190] on label at bounding box center [246, 185] width 7 height 7
click at [247, 190] on input "checkbox" at bounding box center [246, 186] width 6 height 6
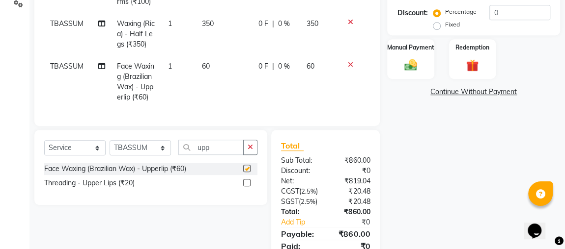
checkbox input "false"
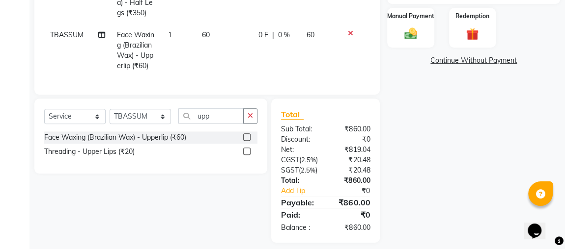
scroll to position [265, 0]
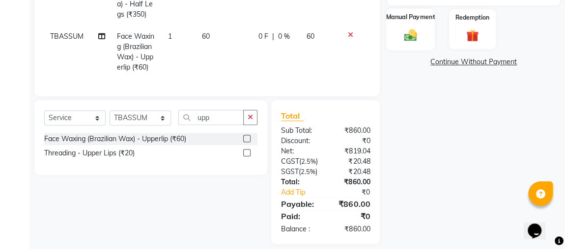
click at [421, 35] on div "Manual Payment" at bounding box center [410, 29] width 49 height 42
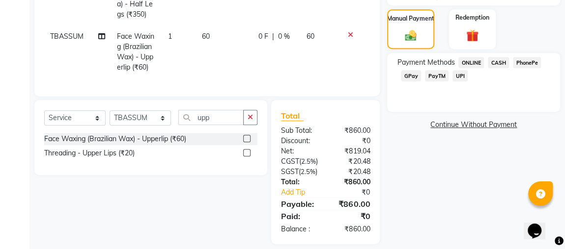
click at [500, 59] on span "CASH" at bounding box center [498, 62] width 21 height 11
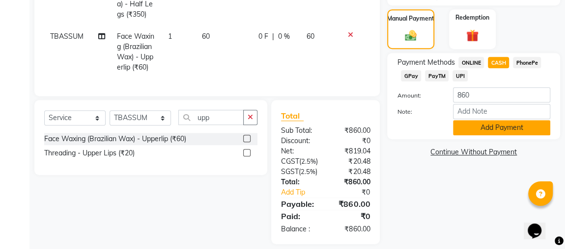
click at [496, 126] on button "Add Payment" at bounding box center [501, 127] width 97 height 15
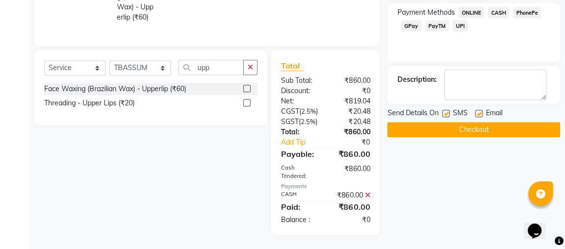
scroll to position [315, 0]
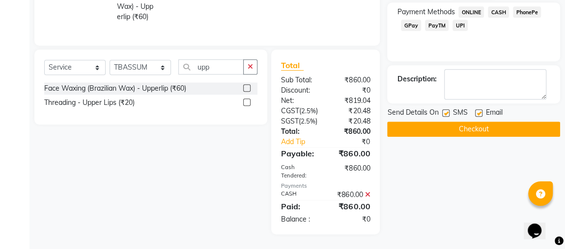
click at [493, 126] on button "Checkout" at bounding box center [473, 129] width 173 height 15
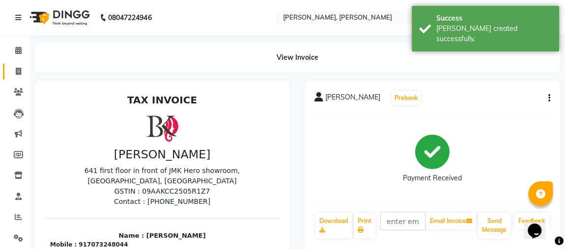
click at [3, 78] on link "Invoice" at bounding box center [15, 72] width 24 height 16
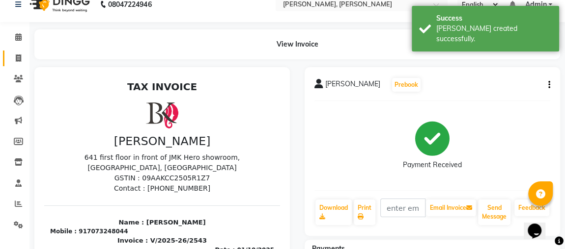
select select "service"
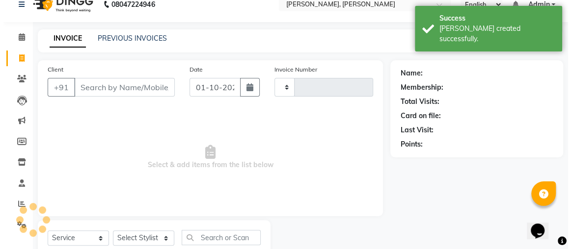
scroll to position [45, 0]
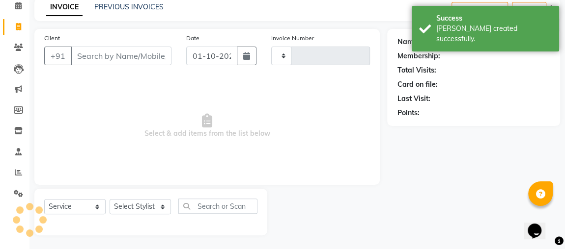
type input "2544"
select select "4362"
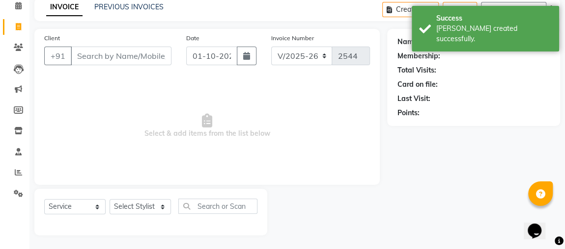
click at [139, 60] on input "Client" at bounding box center [121, 56] width 101 height 19
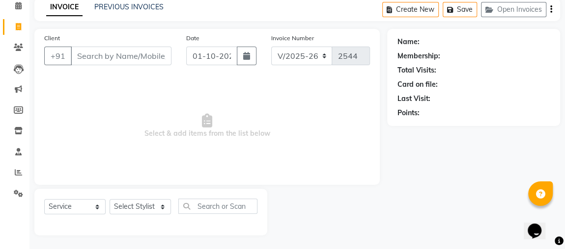
click at [133, 58] on input "Client" at bounding box center [121, 56] width 101 height 19
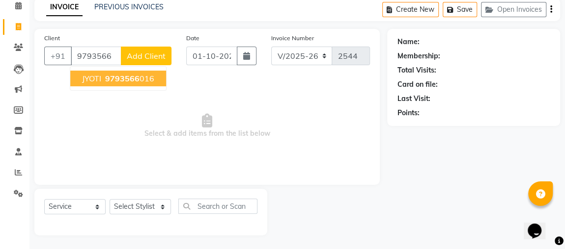
type input "9793566"
click at [131, 63] on button "Add Client" at bounding box center [146, 56] width 51 height 19
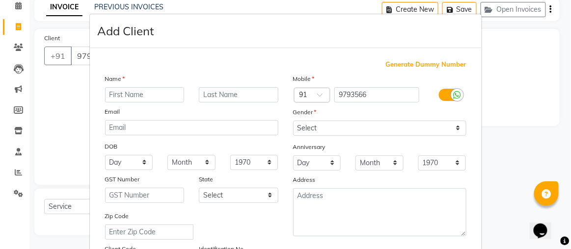
click at [38, 133] on ngb-modal-window "Add Client Generate Dummy Number Name Email DOB Day 01 02 03 04 05 06 07 08 09 …" at bounding box center [285, 124] width 571 height 249
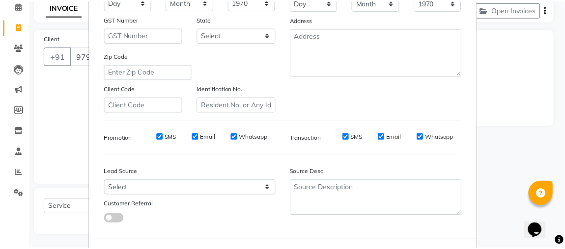
scroll to position [200, 0]
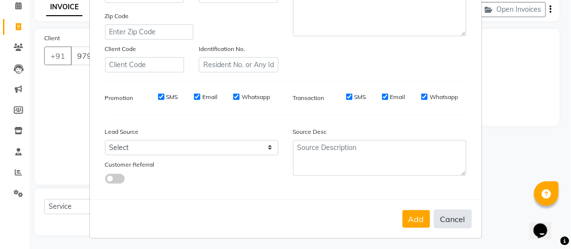
click at [448, 211] on button "Cancel" at bounding box center [453, 219] width 38 height 19
select select
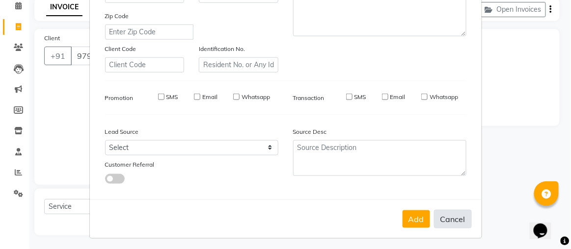
select select
checkbox input "false"
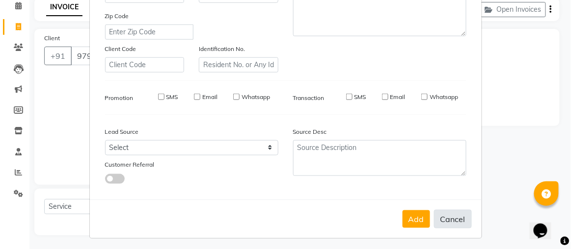
checkbox input "false"
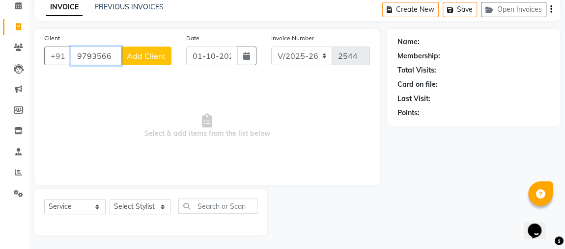
click at [105, 52] on input "9793566" at bounding box center [96, 56] width 51 height 19
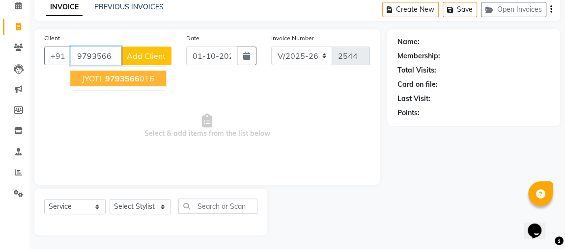
click at [129, 77] on span "9793566" at bounding box center [122, 79] width 34 height 10
type input "9793566016"
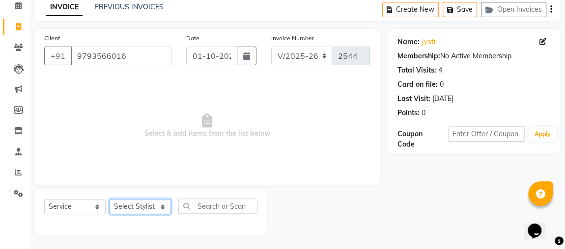
click at [131, 205] on select "Select Stylist [PERSON_NAME] [PERSON_NAME] [PERSON_NAME] MAKEUPS AND PREBRIDAL …" at bounding box center [140, 206] width 61 height 15
select select "85750"
click at [110, 199] on select "Select Stylist [PERSON_NAME] [PERSON_NAME] [PERSON_NAME] MAKEUPS AND PREBRIDAL …" at bounding box center [140, 206] width 61 height 15
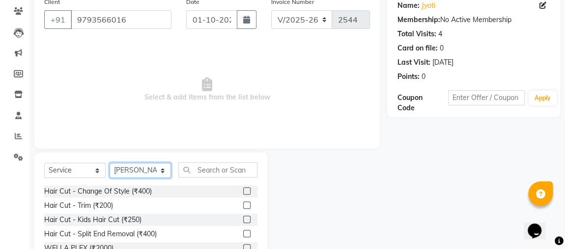
scroll to position [131, 0]
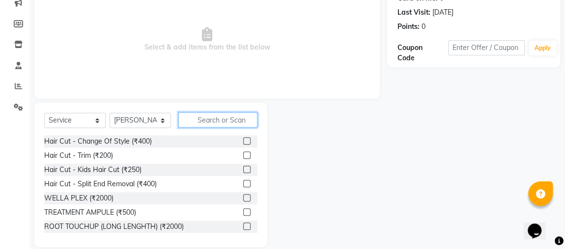
click at [208, 118] on input "text" at bounding box center [217, 119] width 79 height 15
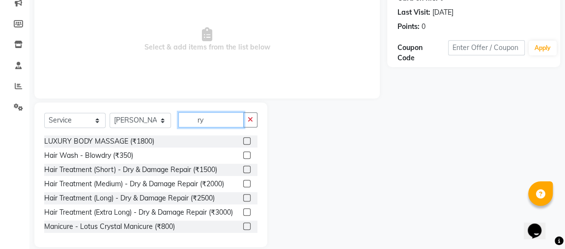
type input "r"
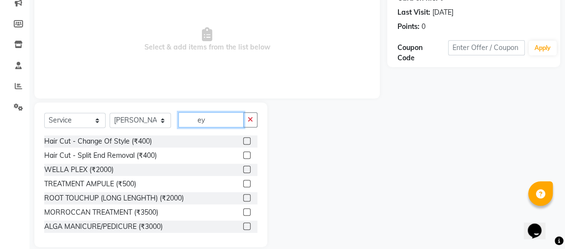
scroll to position [87, 0]
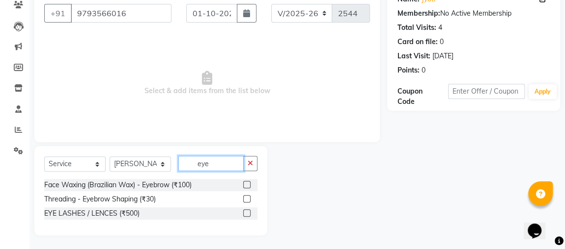
type input "eye"
click at [247, 198] on label at bounding box center [246, 198] width 7 height 7
click at [247, 198] on input "checkbox" at bounding box center [246, 199] width 6 height 6
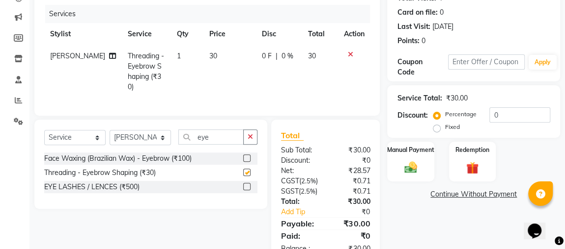
scroll to position [134, 0]
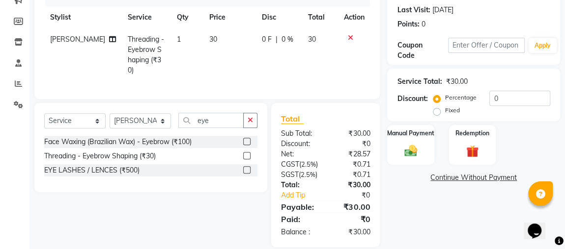
checkbox input "false"
click at [251, 117] on icon "button" at bounding box center [250, 120] width 5 height 7
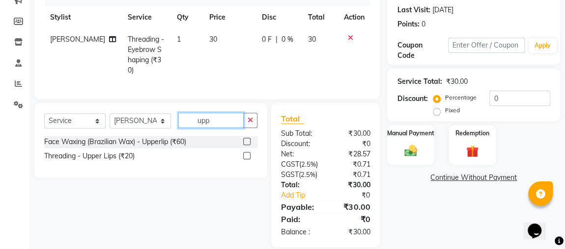
type input "upp"
click at [245, 152] on label at bounding box center [246, 155] width 7 height 7
click at [245, 153] on input "checkbox" at bounding box center [246, 156] width 6 height 6
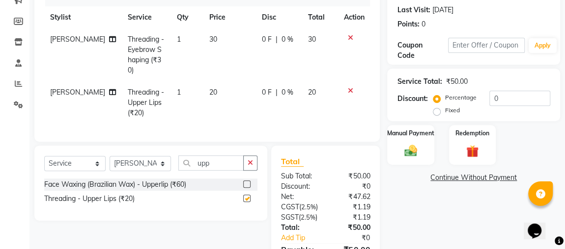
scroll to position [205, 0]
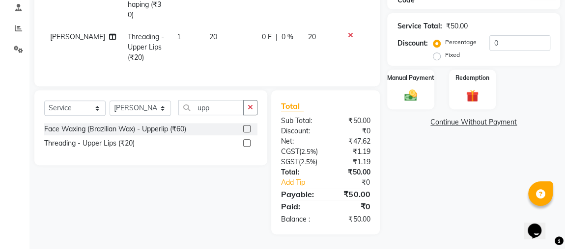
checkbox input "false"
click at [408, 88] on img at bounding box center [410, 95] width 21 height 15
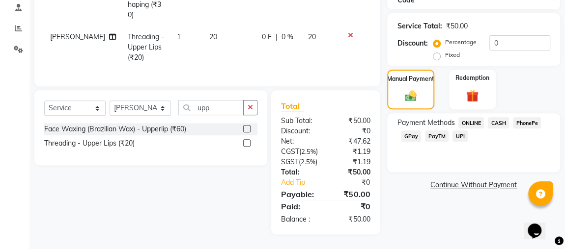
click at [497, 117] on span "CASH" at bounding box center [498, 122] width 21 height 11
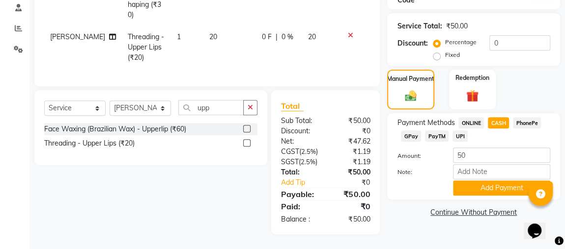
click at [466, 117] on span "ONLINE" at bounding box center [471, 122] width 26 height 11
click at [501, 181] on button "Add Payment" at bounding box center [501, 188] width 97 height 15
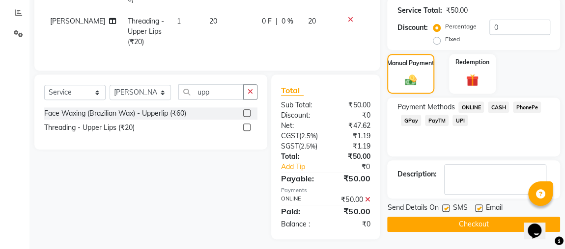
scroll to position [225, 0]
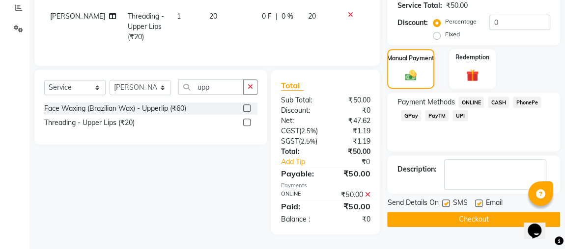
click at [475, 212] on button "Checkout" at bounding box center [473, 219] width 173 height 15
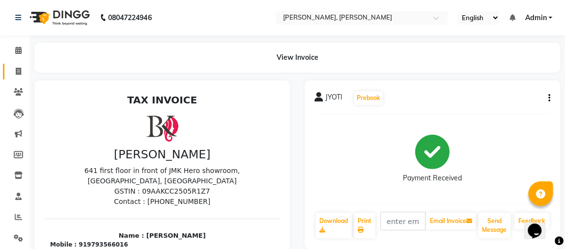
click at [19, 72] on icon at bounding box center [18, 71] width 5 height 7
select select "service"
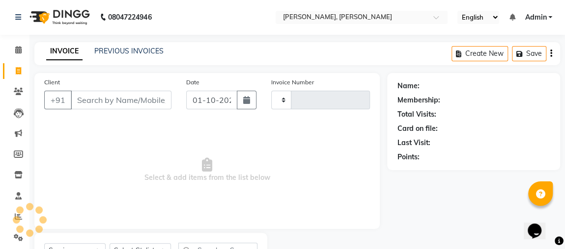
type input "2545"
select select "4362"
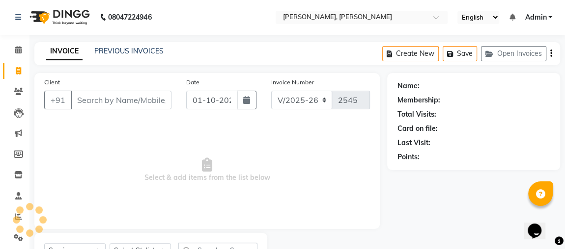
scroll to position [45, 0]
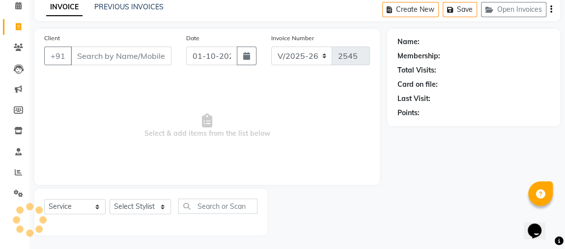
click at [98, 53] on input "Client" at bounding box center [121, 56] width 101 height 19
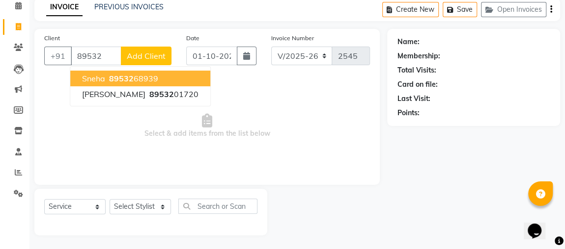
click at [157, 80] on button "sneha 89532 68939" at bounding box center [140, 79] width 140 height 16
type input "8953268939"
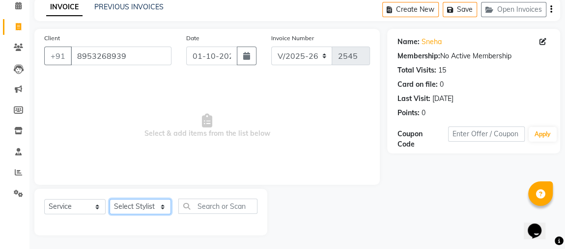
click at [145, 203] on select "Select Stylist [PERSON_NAME] [PERSON_NAME] [PERSON_NAME] MAKEUPS AND PREBRIDAL …" at bounding box center [140, 206] width 61 height 15
select select "82832"
click at [110, 199] on select "Select Stylist [PERSON_NAME] [PERSON_NAME] [PERSON_NAME] MAKEUPS AND PREBRIDAL …" at bounding box center [140, 206] width 61 height 15
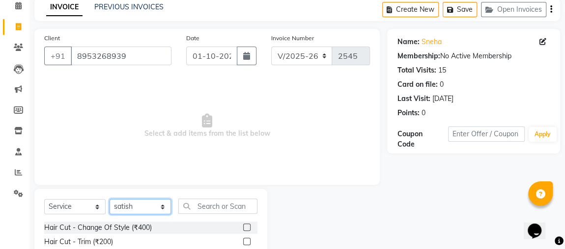
scroll to position [96, 0]
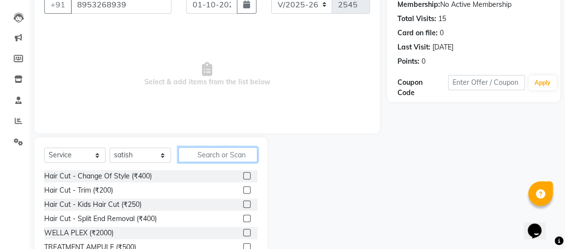
click at [205, 155] on input "text" at bounding box center [217, 154] width 79 height 15
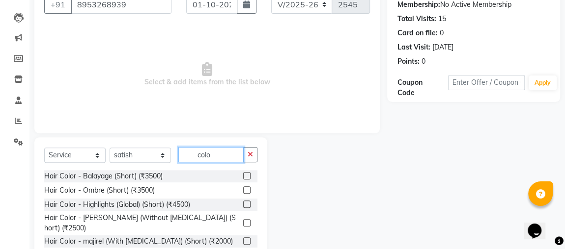
type input "colo"
click at [243, 172] on label at bounding box center [246, 175] width 7 height 7
click at [243, 173] on input "checkbox" at bounding box center [246, 176] width 6 height 6
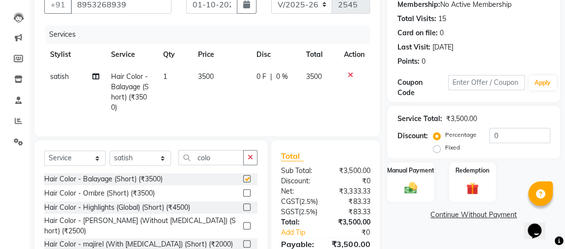
checkbox input "false"
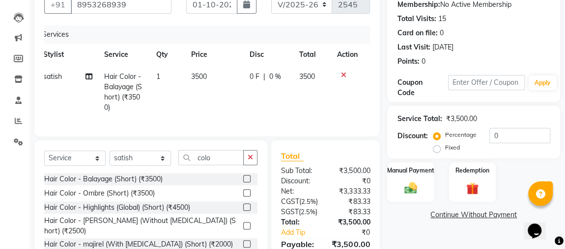
click at [277, 74] on span "0 %" at bounding box center [275, 77] width 12 height 10
select select "82832"
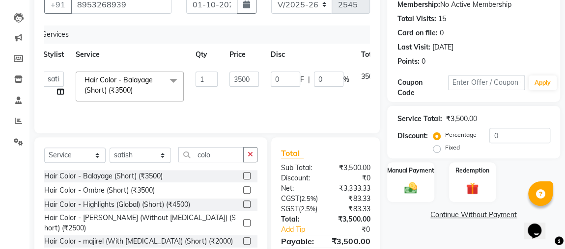
click at [352, 69] on td "0 F | 0 %" at bounding box center [310, 87] width 90 height 42
click at [288, 78] on input "0" at bounding box center [285, 79] width 29 height 15
type input "400"
click at [266, 103] on td "400 F | 0 %" at bounding box center [310, 87] width 90 height 42
select select "82832"
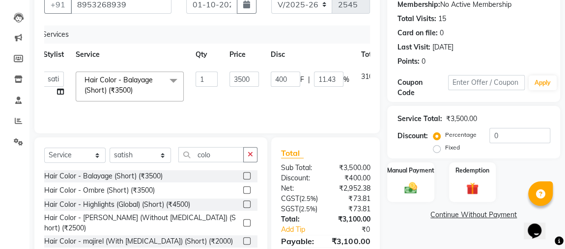
click at [257, 98] on td "3500" at bounding box center [243, 87] width 41 height 42
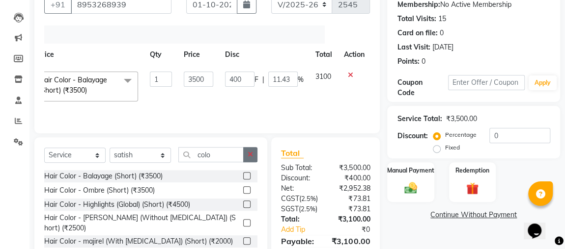
click at [250, 151] on icon "button" at bounding box center [250, 154] width 5 height 7
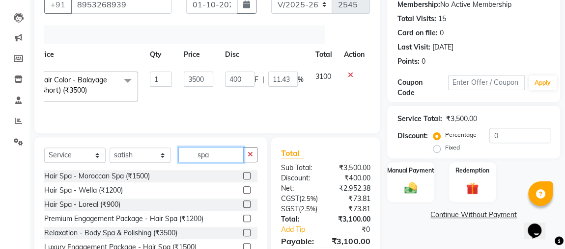
type input "spa"
click at [243, 192] on label at bounding box center [246, 190] width 7 height 7
click at [243, 192] on input "checkbox" at bounding box center [246, 191] width 6 height 6
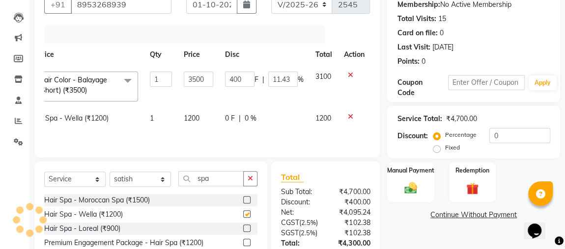
checkbox input "false"
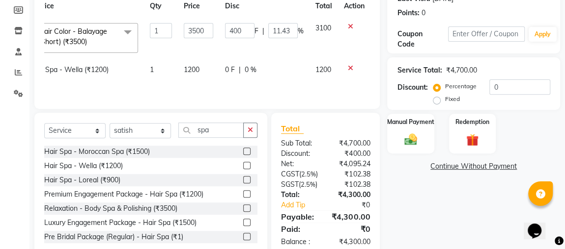
scroll to position [165, 0]
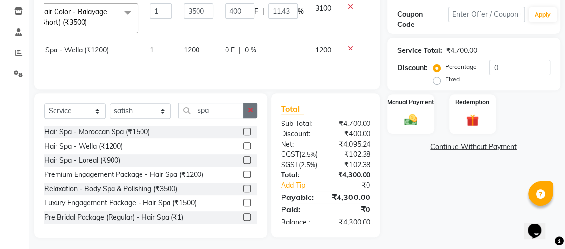
click at [256, 113] on button "button" at bounding box center [250, 110] width 14 height 15
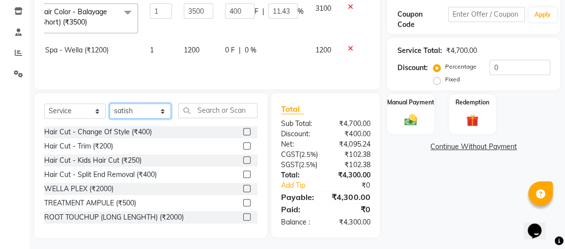
click at [141, 119] on select "Select Stylist [PERSON_NAME] [PERSON_NAME] [PERSON_NAME] MAKEUPS AND PREBRIDAL …" at bounding box center [140, 111] width 61 height 15
select select "32641"
click at [110, 109] on select "Select Stylist [PERSON_NAME] [PERSON_NAME] [PERSON_NAME] MAKEUPS AND PREBRIDAL …" at bounding box center [140, 111] width 61 height 15
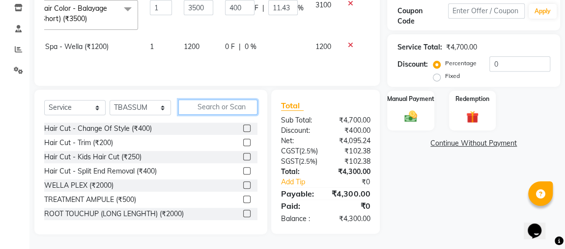
click at [220, 100] on input "text" at bounding box center [217, 107] width 79 height 15
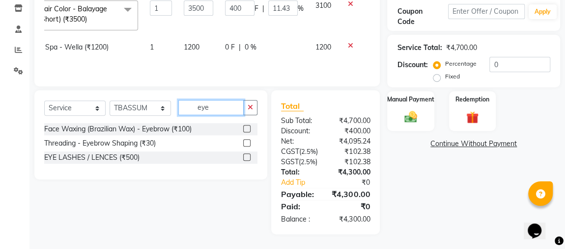
type input "eye"
click at [247, 139] on label at bounding box center [246, 142] width 7 height 7
click at [247, 140] on input "checkbox" at bounding box center [246, 143] width 6 height 6
checkbox input "true"
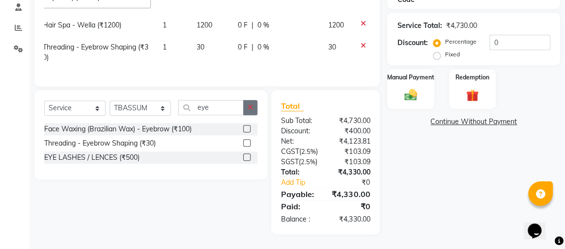
click at [249, 110] on icon "button" at bounding box center [250, 107] width 5 height 7
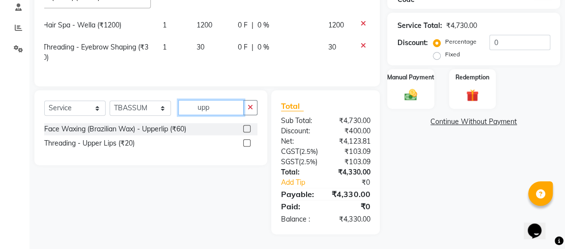
type input "upp"
click at [248, 131] on label at bounding box center [246, 128] width 7 height 7
click at [248, 131] on input "checkbox" at bounding box center [246, 129] width 6 height 6
checkbox input "true"
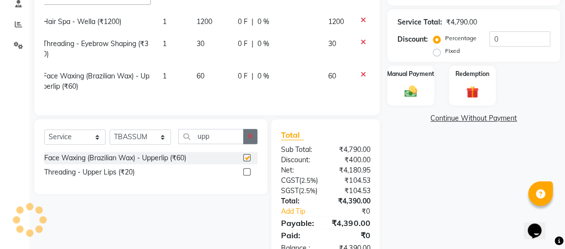
click at [253, 142] on button "button" at bounding box center [250, 136] width 14 height 15
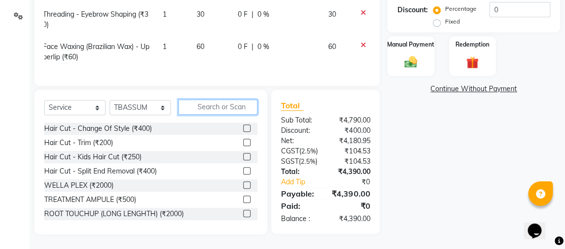
scroll to position [248, 0]
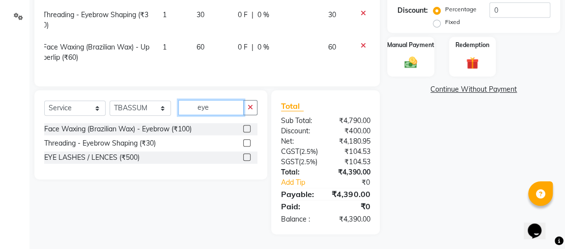
type input "eye"
click at [247, 139] on label at bounding box center [246, 142] width 7 height 7
click at [247, 140] on input "checkbox" at bounding box center [246, 143] width 6 height 6
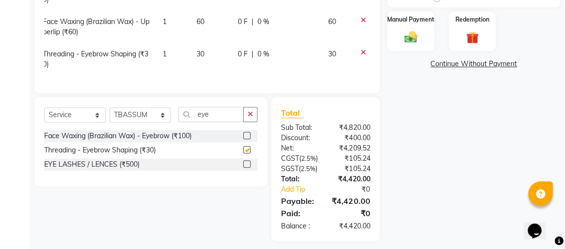
scroll to position [280, 0]
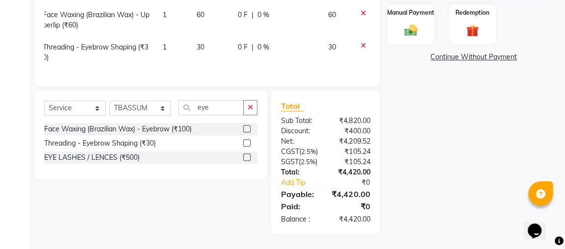
checkbox input "false"
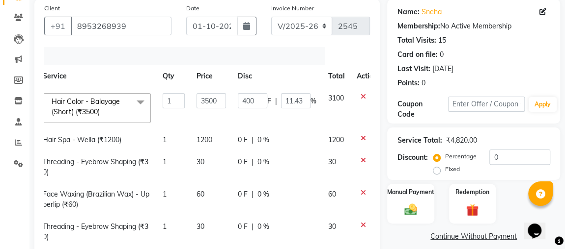
scroll to position [68, 0]
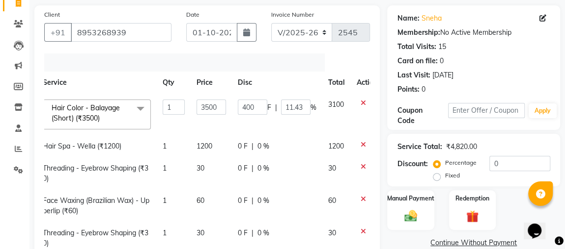
click at [185, 118] on td "1" at bounding box center [174, 115] width 34 height 42
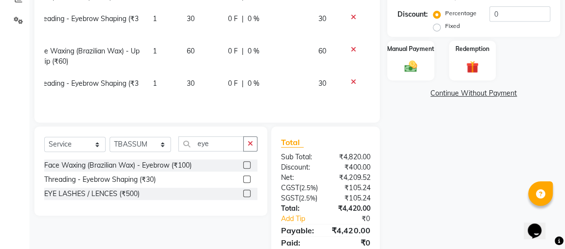
scroll to position [218, 0]
click at [246, 152] on button "button" at bounding box center [250, 144] width 14 height 15
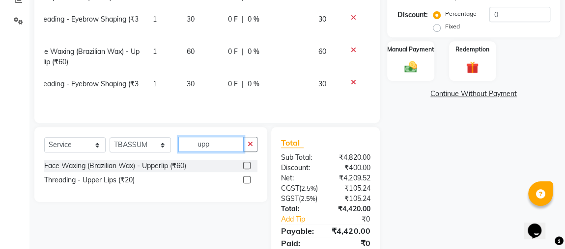
type input "upp"
click at [247, 169] on label at bounding box center [246, 165] width 7 height 7
click at [247, 169] on input "checkbox" at bounding box center [246, 166] width 6 height 6
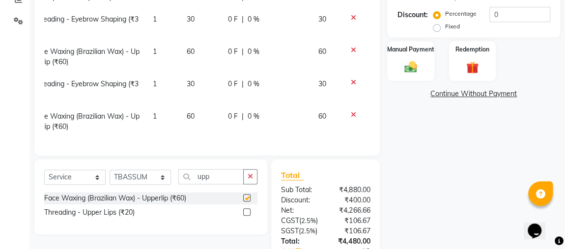
scroll to position [2, 62]
checkbox input "false"
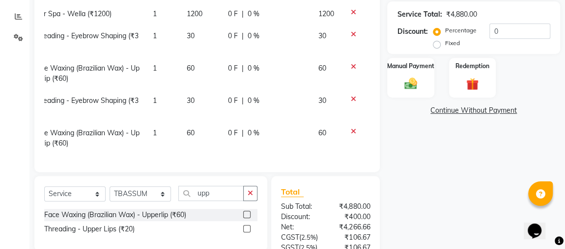
scroll to position [192, 0]
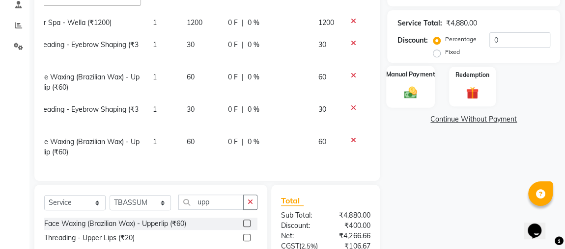
click at [408, 88] on img at bounding box center [410, 92] width 21 height 15
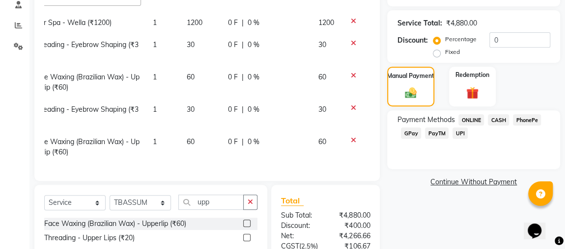
click at [498, 116] on span "CASH" at bounding box center [498, 119] width 21 height 11
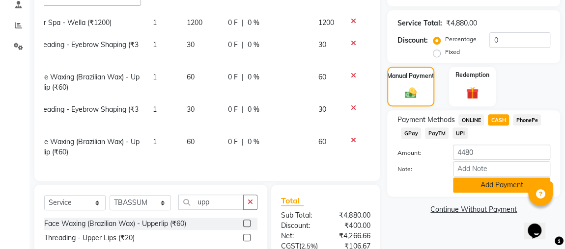
click at [489, 188] on button "Add Payment" at bounding box center [501, 185] width 97 height 15
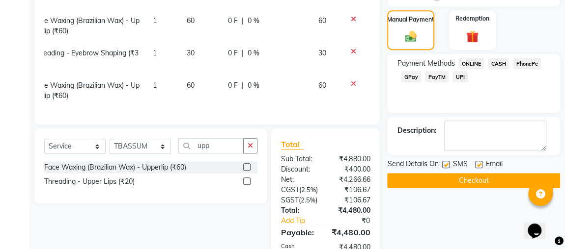
scroll to position [276, 0]
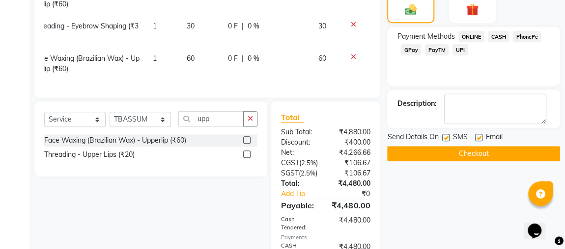
click at [484, 156] on button "Checkout" at bounding box center [473, 153] width 173 height 15
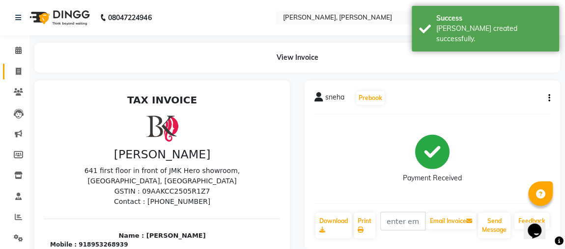
click at [9, 73] on link "Invoice" at bounding box center [15, 72] width 24 height 16
select select "service"
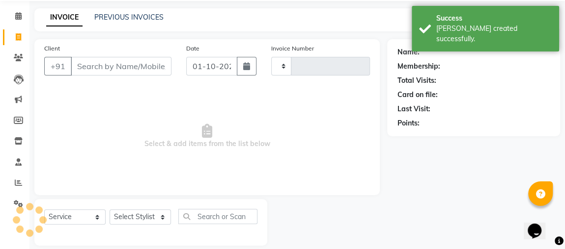
type input "2546"
select select "4362"
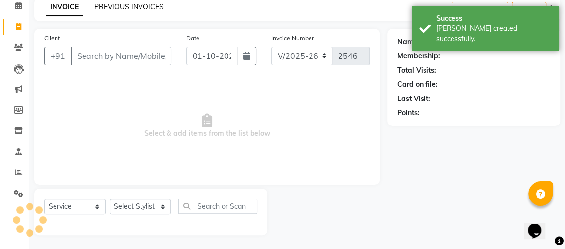
click at [110, 7] on link "PREVIOUS INVOICES" at bounding box center [128, 6] width 69 height 9
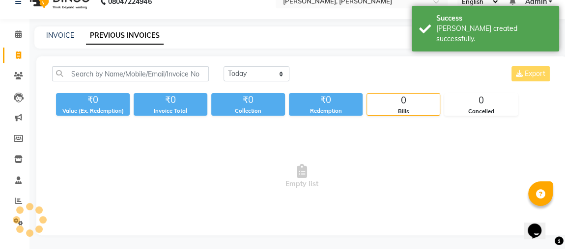
scroll to position [45, 0]
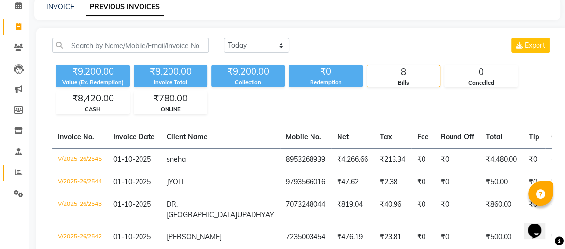
click at [18, 174] on icon at bounding box center [18, 172] width 7 height 7
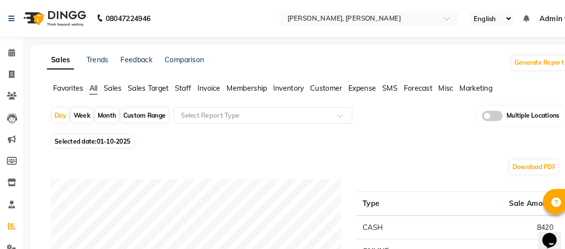
click at [16, 70] on icon at bounding box center [18, 71] width 5 height 7
select select "service"
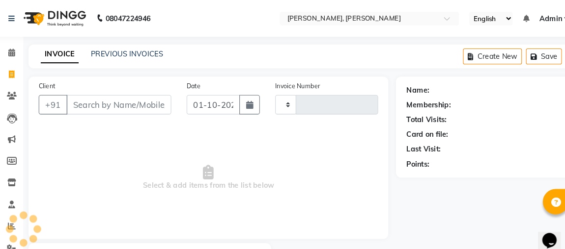
type input "2546"
select select "4362"
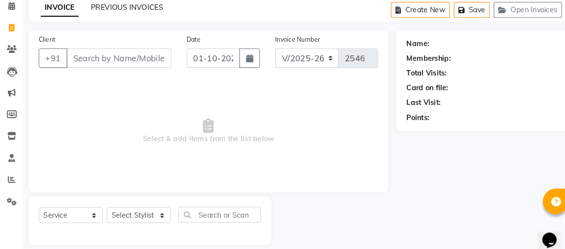
click at [148, 8] on link "PREVIOUS INVOICES" at bounding box center [128, 6] width 69 height 9
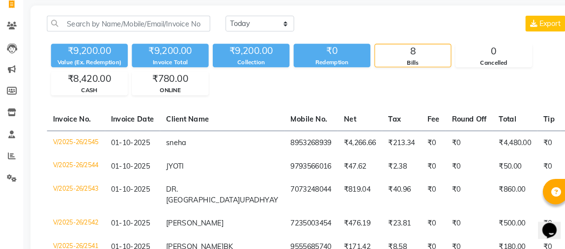
scroll to position [58, 0]
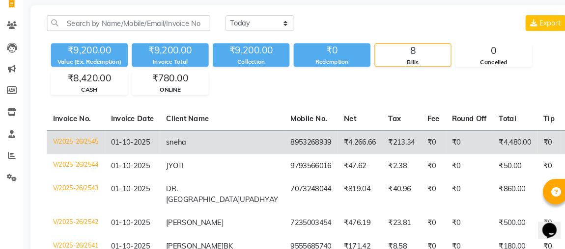
click at [480, 143] on td "₹4,480.00" at bounding box center [501, 146] width 43 height 23
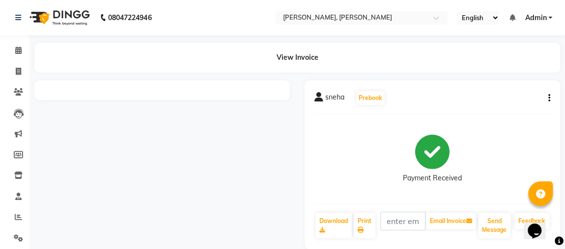
click at [549, 98] on icon "button" at bounding box center [549, 98] width 2 height 0
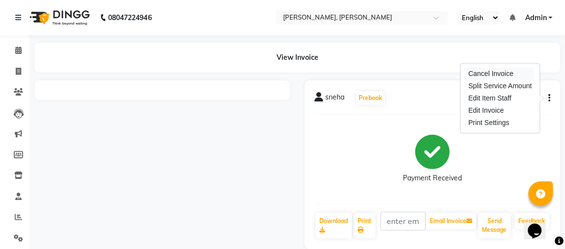
click at [500, 72] on div "Cancel Invoice" at bounding box center [499, 74] width 67 height 12
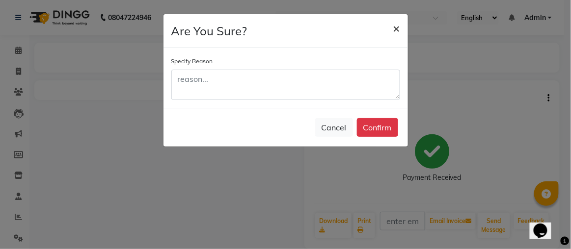
click at [397, 28] on span "×" at bounding box center [396, 28] width 7 height 15
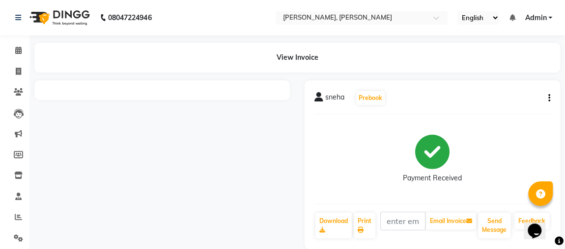
click at [549, 98] on icon "button" at bounding box center [549, 98] width 2 height 0
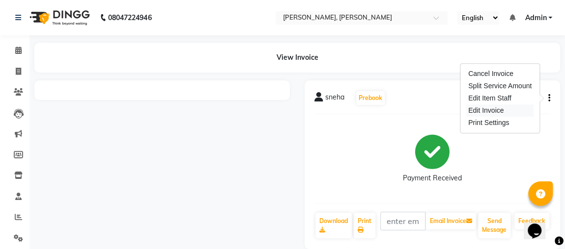
click at [506, 113] on div "Edit Invoice" at bounding box center [499, 111] width 67 height 12
select select "service"
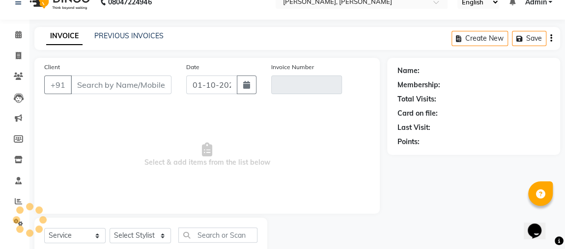
scroll to position [45, 0]
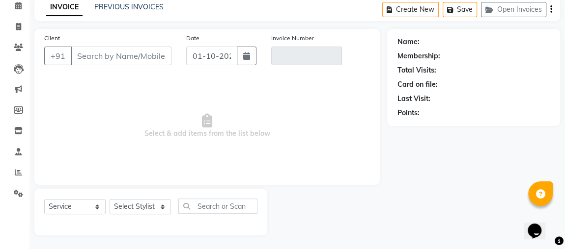
type input "8953268939"
type input "V/2025-26/2545"
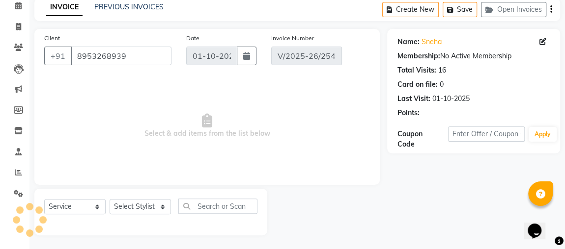
select select "select"
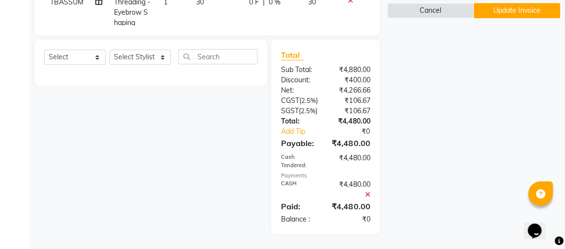
click at [366, 195] on icon at bounding box center [366, 195] width 5 height 7
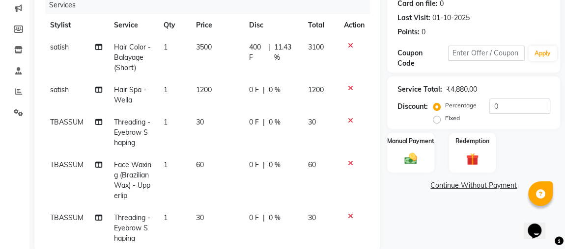
scroll to position [126, 0]
click at [446, 119] on label "Fixed" at bounding box center [451, 118] width 15 height 9
click at [442, 119] on input "Fixed" at bounding box center [438, 118] width 7 height 7
radio input "true"
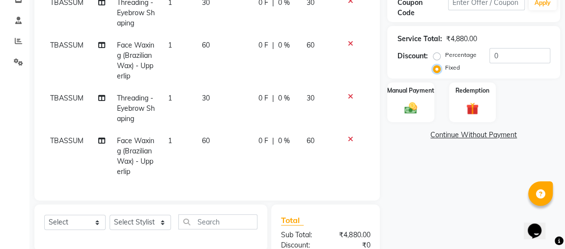
scroll to position [178, 0]
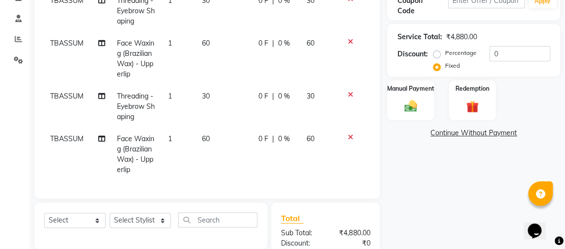
click at [347, 134] on icon at bounding box center [349, 137] width 5 height 7
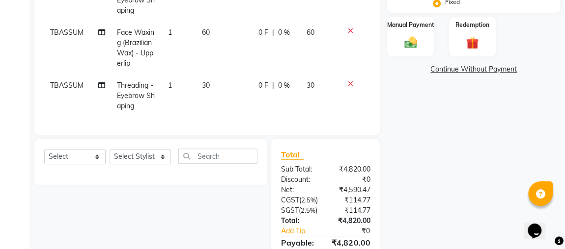
scroll to position [221, 0]
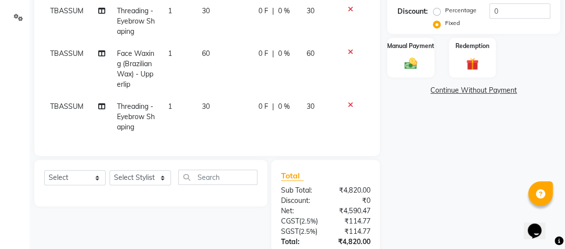
click at [486, 206] on div "Name: Sneha Membership: No Active Membership Total Visits: 16 Card on file: 0 L…" at bounding box center [477, 79] width 180 height 452
click at [418, 55] on div "Manual Payment" at bounding box center [410, 58] width 49 height 42
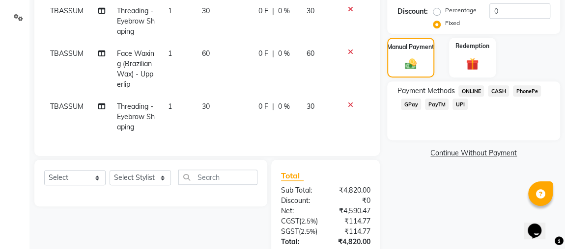
click at [500, 88] on span "CASH" at bounding box center [498, 90] width 21 height 11
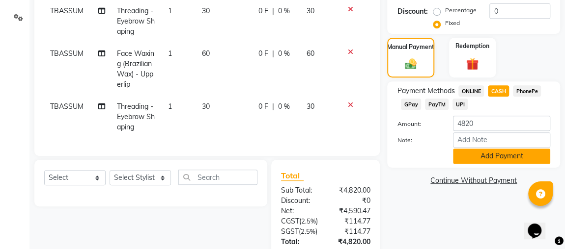
click at [500, 157] on button "Add Payment" at bounding box center [501, 156] width 97 height 15
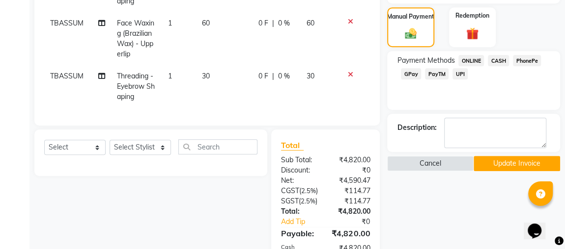
scroll to position [323, 0]
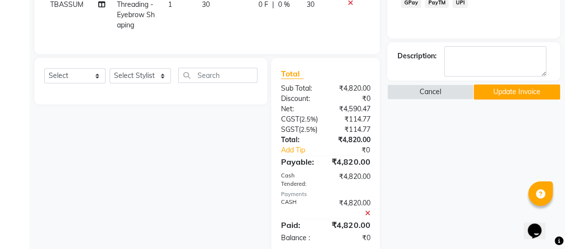
click at [515, 89] on button "Update Invoice" at bounding box center [516, 91] width 86 height 15
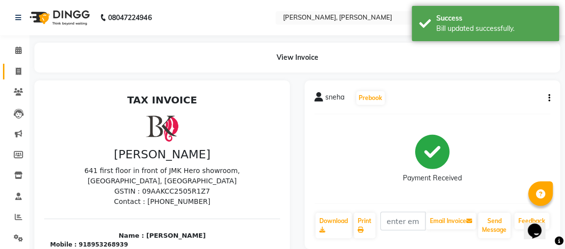
click at [13, 71] on span at bounding box center [18, 71] width 17 height 11
select select "service"
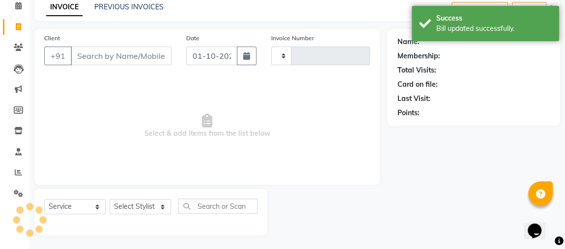
type input "2546"
select select "4362"
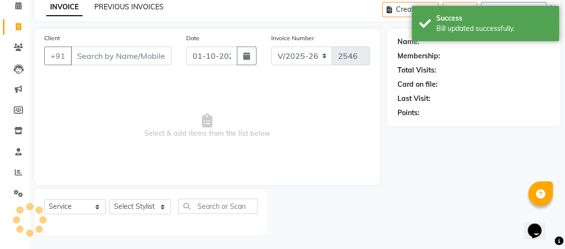
click at [144, 8] on link "PREVIOUS INVOICES" at bounding box center [128, 6] width 69 height 9
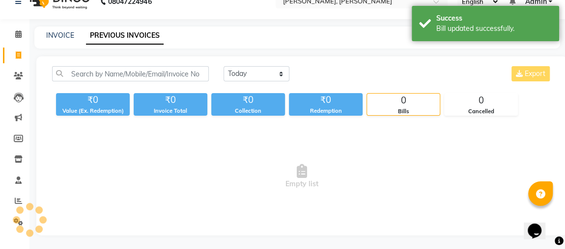
scroll to position [45, 0]
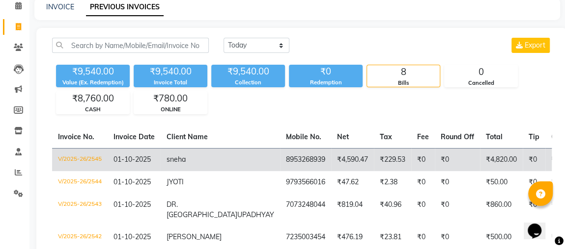
click at [480, 165] on td "₹4,820.00" at bounding box center [501, 159] width 43 height 23
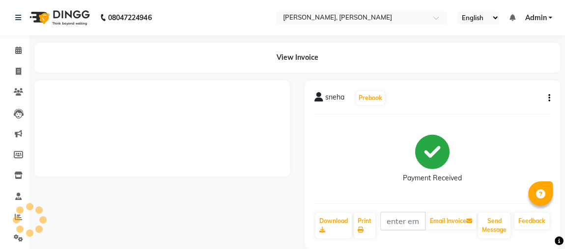
click at [549, 98] on icon "button" at bounding box center [549, 98] width 2 height 0
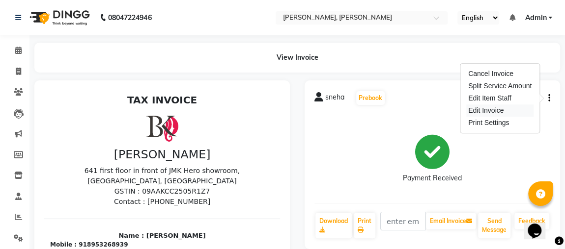
click at [510, 111] on div "Edit Invoice" at bounding box center [499, 111] width 67 height 12
select select "service"
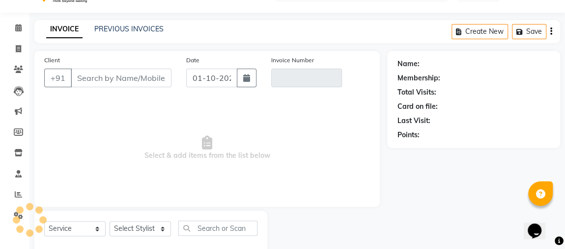
scroll to position [45, 0]
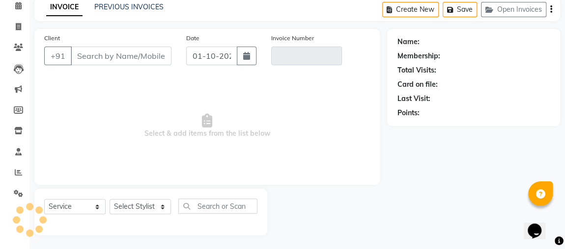
type input "8953268939"
type input "V/2025-26/2545"
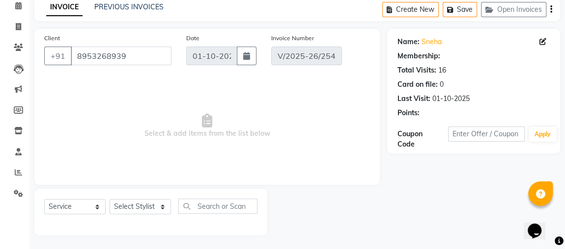
select select "select"
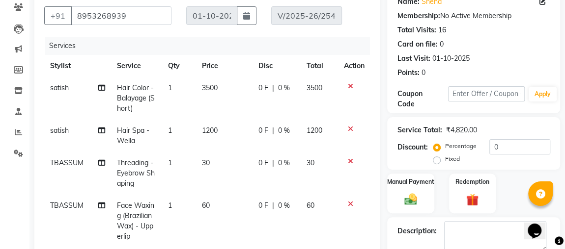
scroll to position [0, 7]
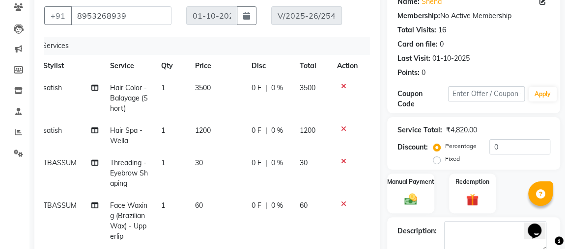
click at [253, 83] on span "0 F" at bounding box center [256, 88] width 10 height 10
select select "82832"
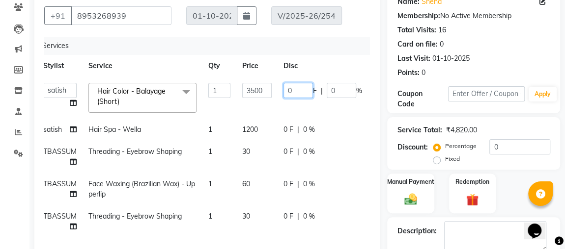
click at [301, 86] on input "0" at bounding box center [297, 90] width 29 height 15
type input "400"
click at [322, 109] on tr "Aftab ajju FARHAAN Gaurav khushi MAKEUPS AND PREBRIDAL nidhi PRACHI princy riya…" at bounding box center [232, 98] width 391 height 42
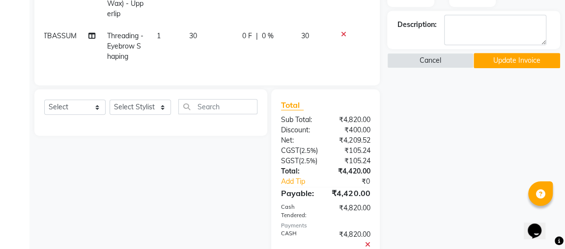
scroll to position [369, 0]
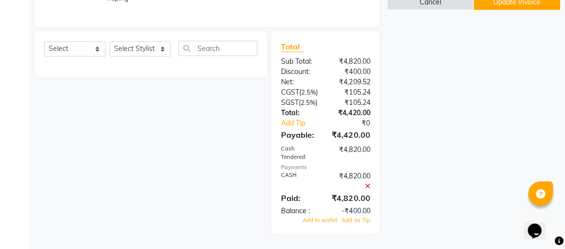
click at [368, 187] on icon at bounding box center [366, 186] width 5 height 7
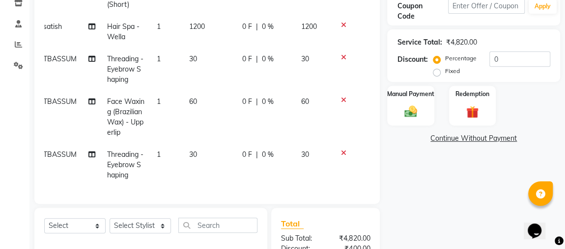
scroll to position [167, 0]
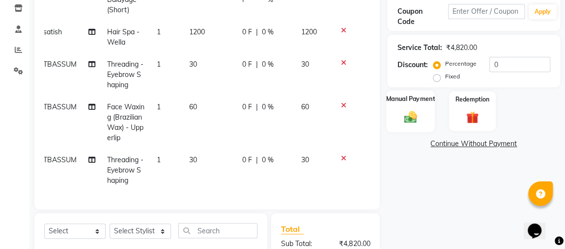
click at [417, 114] on img at bounding box center [410, 117] width 21 height 15
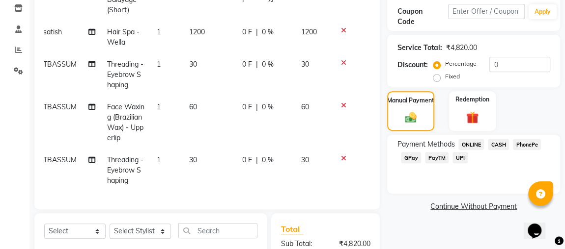
click at [501, 145] on span "CASH" at bounding box center [498, 144] width 21 height 11
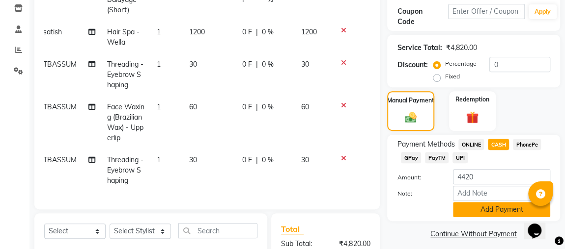
click at [493, 207] on button "Add Payment" at bounding box center [501, 209] width 97 height 15
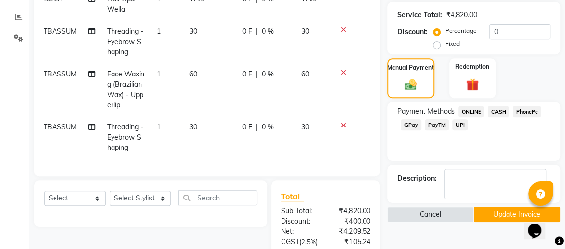
scroll to position [250, 0]
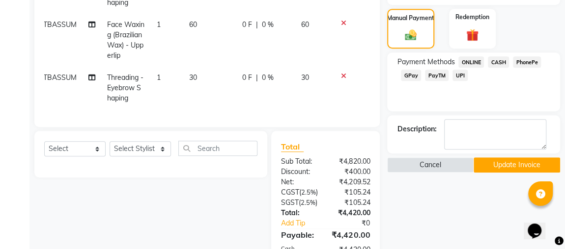
click at [498, 166] on button "Update Invoice" at bounding box center [516, 165] width 86 height 15
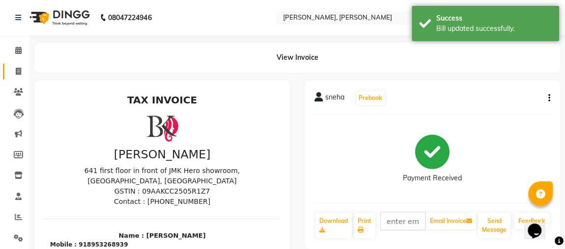
click at [23, 69] on span at bounding box center [18, 71] width 17 height 11
select select "service"
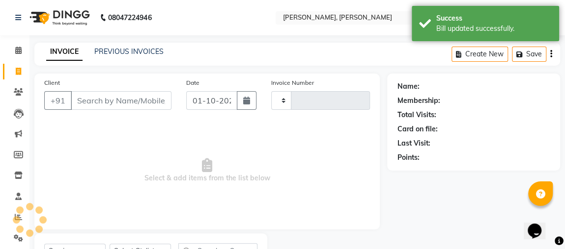
type input "2546"
select select "4362"
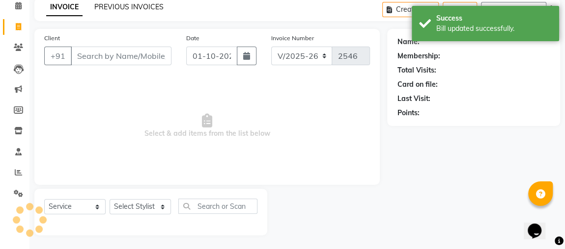
click at [147, 7] on link "PREVIOUS INVOICES" at bounding box center [128, 6] width 69 height 9
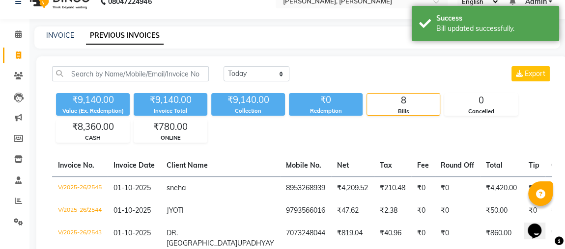
scroll to position [45, 0]
